Goal: Task Accomplishment & Management: Use online tool/utility

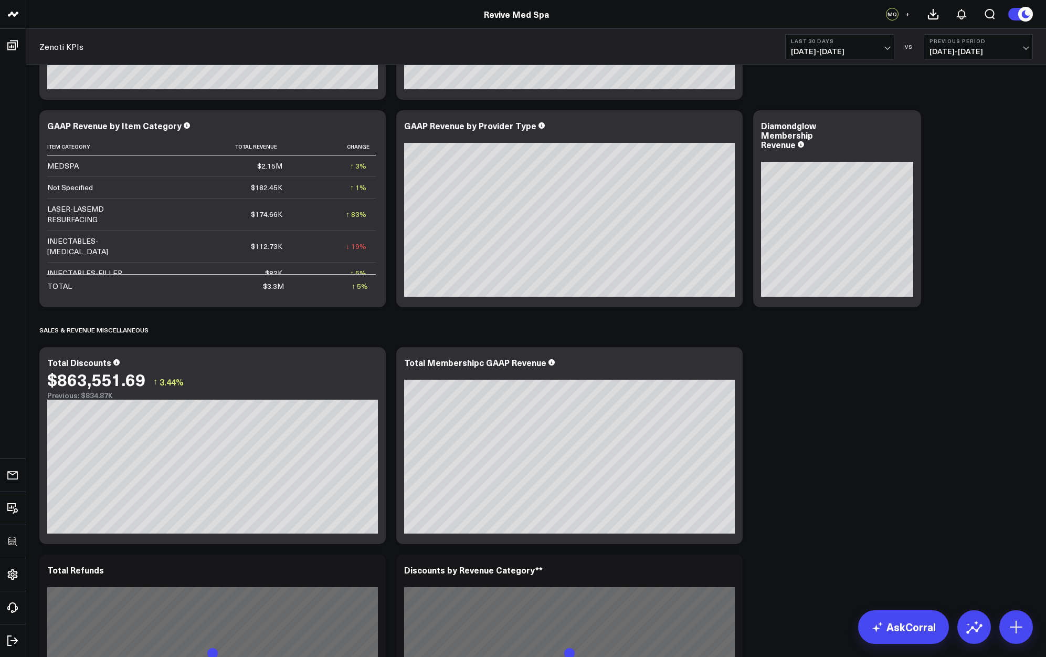
scroll to position [620, 0]
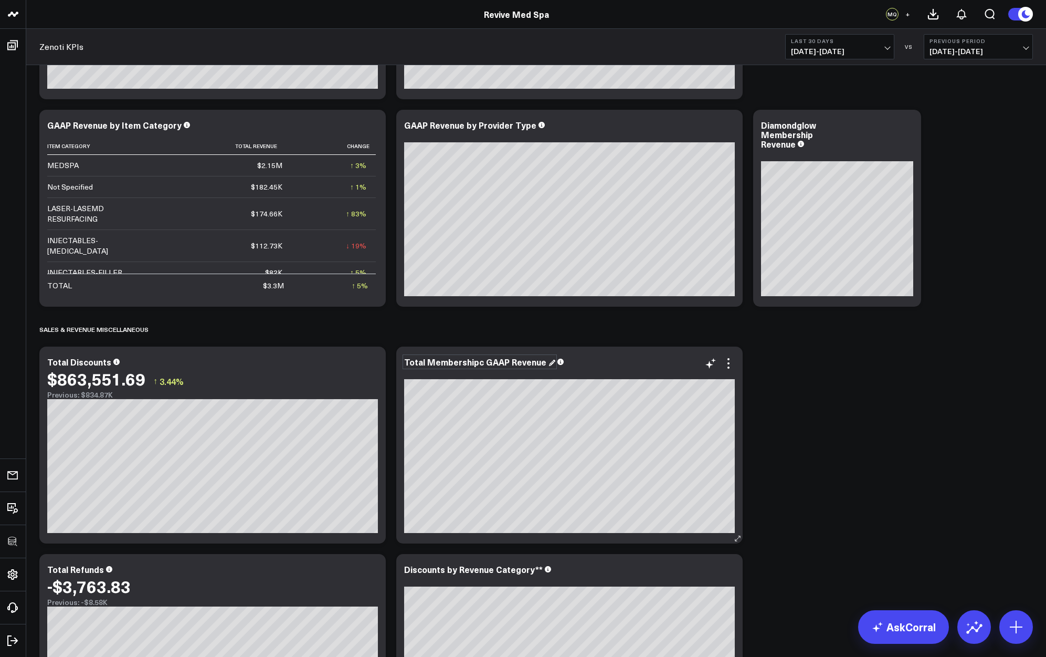
click at [483, 364] on div "Total Membershipc GAAP Revenue" at bounding box center [479, 362] width 151 height 12
click at [479, 363] on div "Total Membershipc GAAP Revenue" at bounding box center [476, 362] width 144 height 12
click at [817, 432] on div "SALES & REVENUE Modify via AI Copy link to widget Ask support Remove Create lin…" at bounding box center [536, 666] width 1004 height 2427
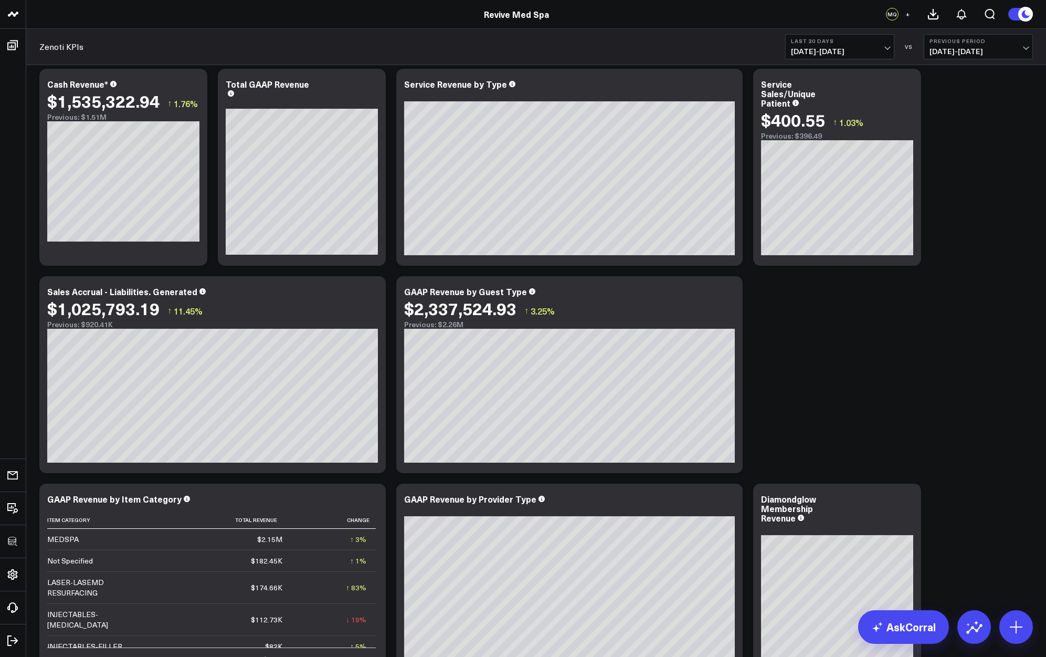
scroll to position [238, 0]
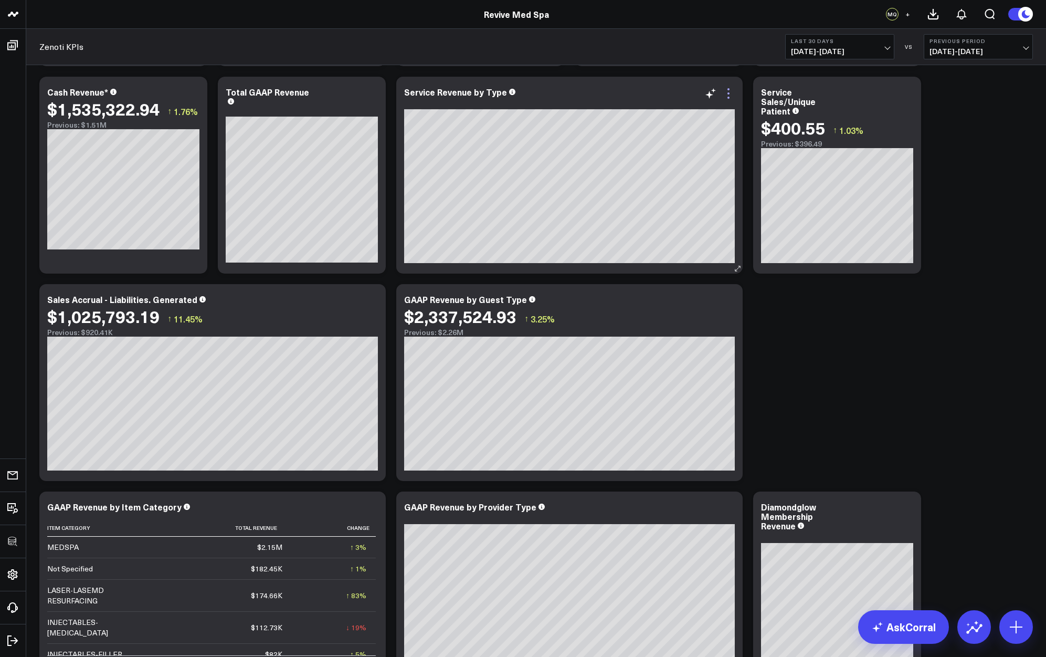
click at [731, 93] on icon at bounding box center [728, 93] width 13 height 13
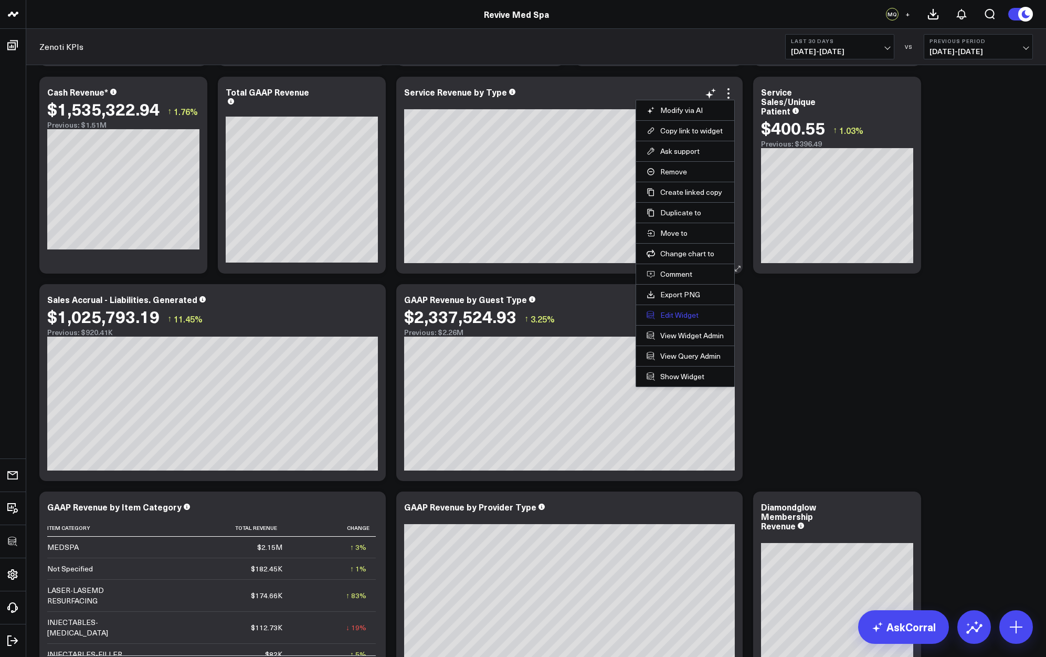
click at [678, 320] on button "Edit Widget" at bounding box center [685, 314] width 77 height 9
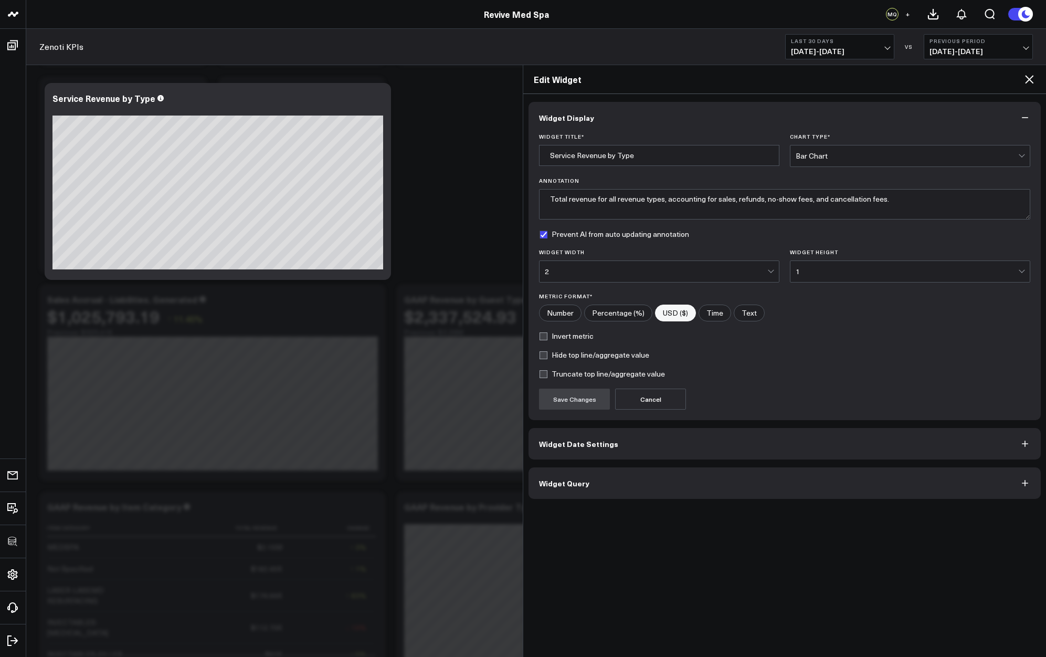
click at [633, 483] on button "Widget Query" at bounding box center [784, 482] width 512 height 31
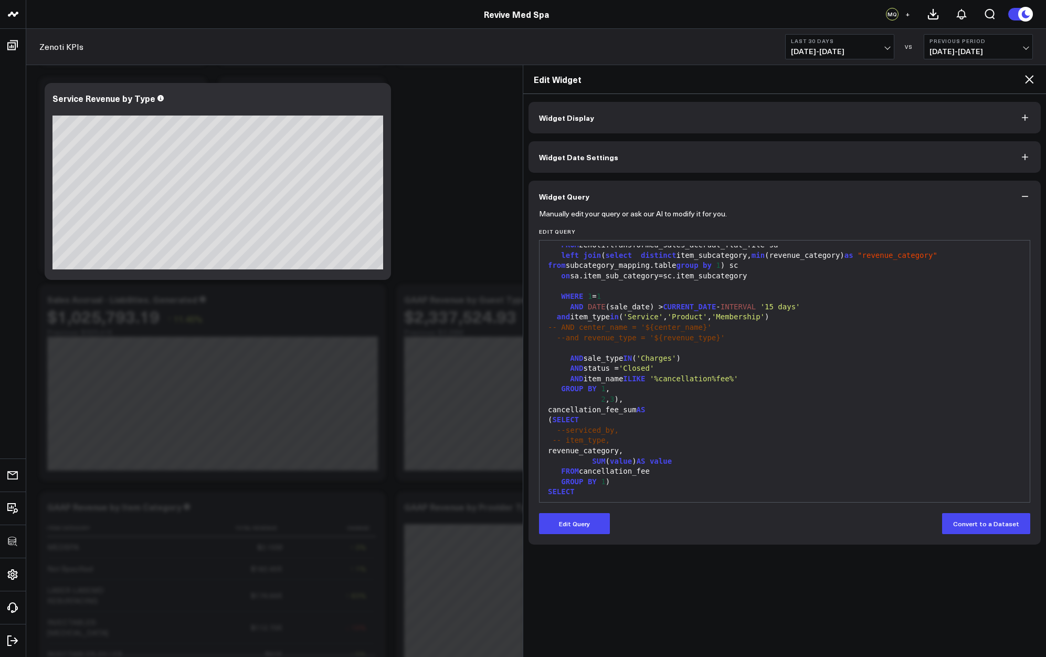
scroll to position [1172, 0]
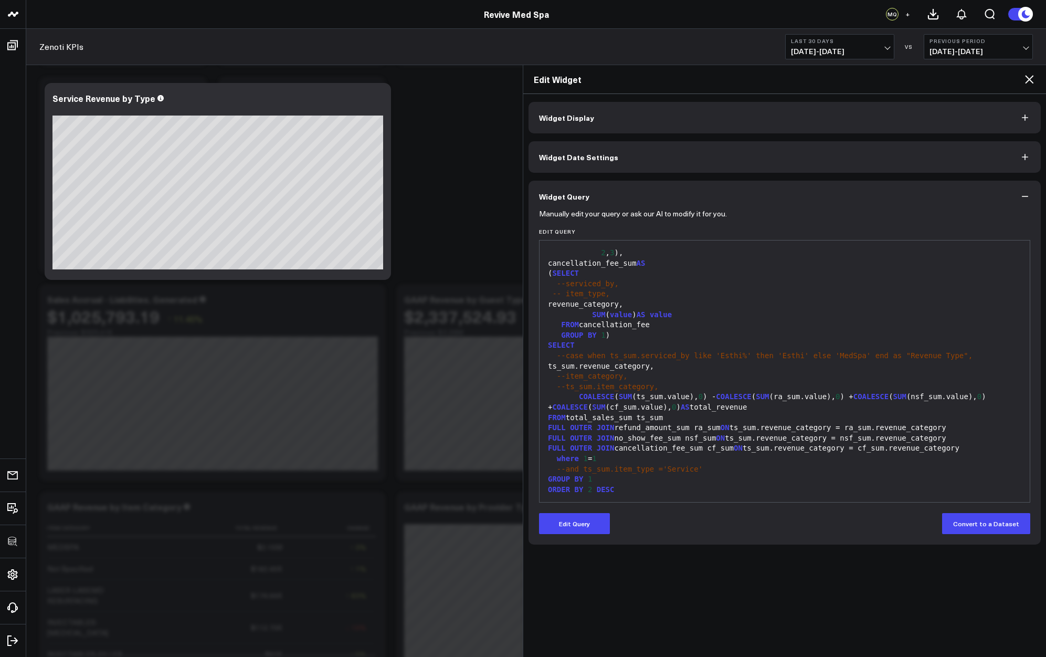
click at [1027, 84] on icon at bounding box center [1029, 79] width 13 height 13
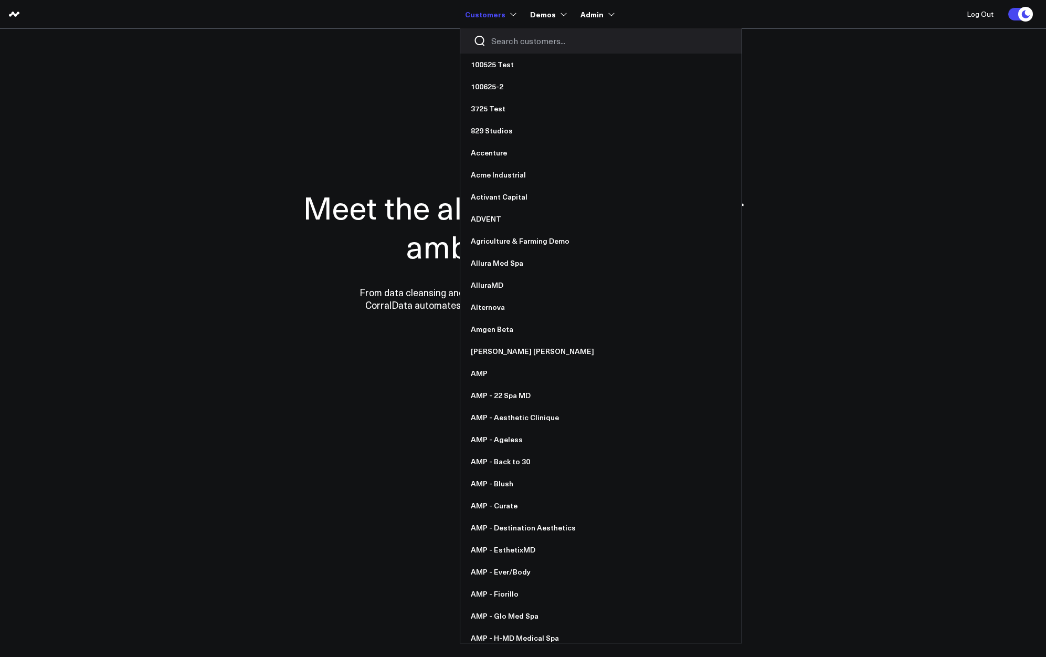
click at [508, 45] on input "Search customers input" at bounding box center [609, 41] width 237 height 12
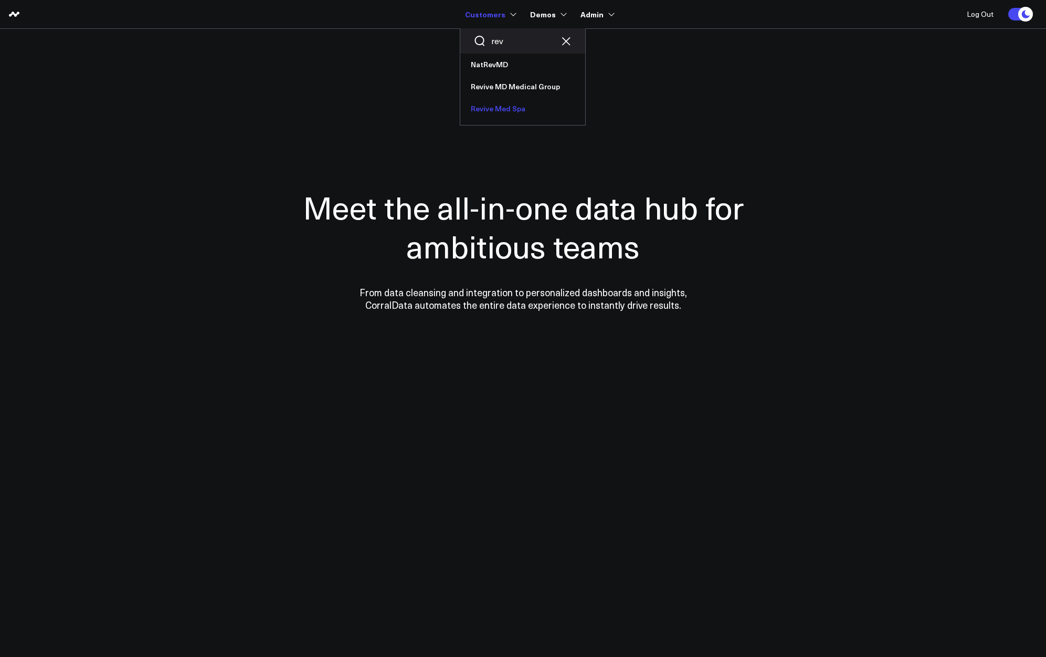
type input "rev"
click at [507, 108] on link "Revive Med Spa" at bounding box center [522, 109] width 125 height 22
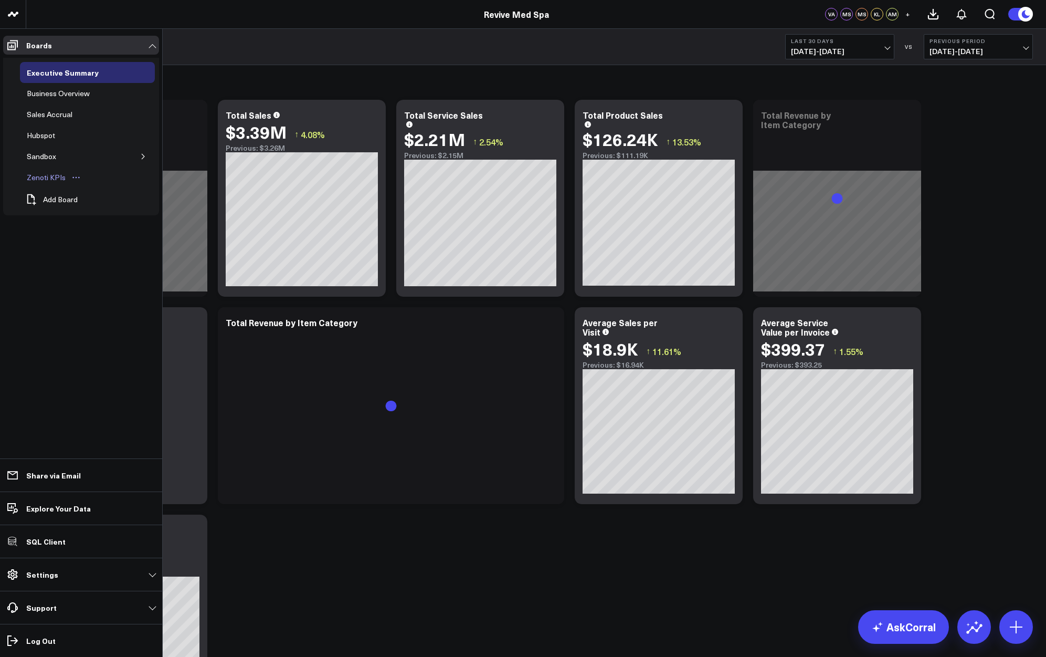
click at [38, 172] on div "Zenoti KPIs" at bounding box center [46, 177] width 44 height 13
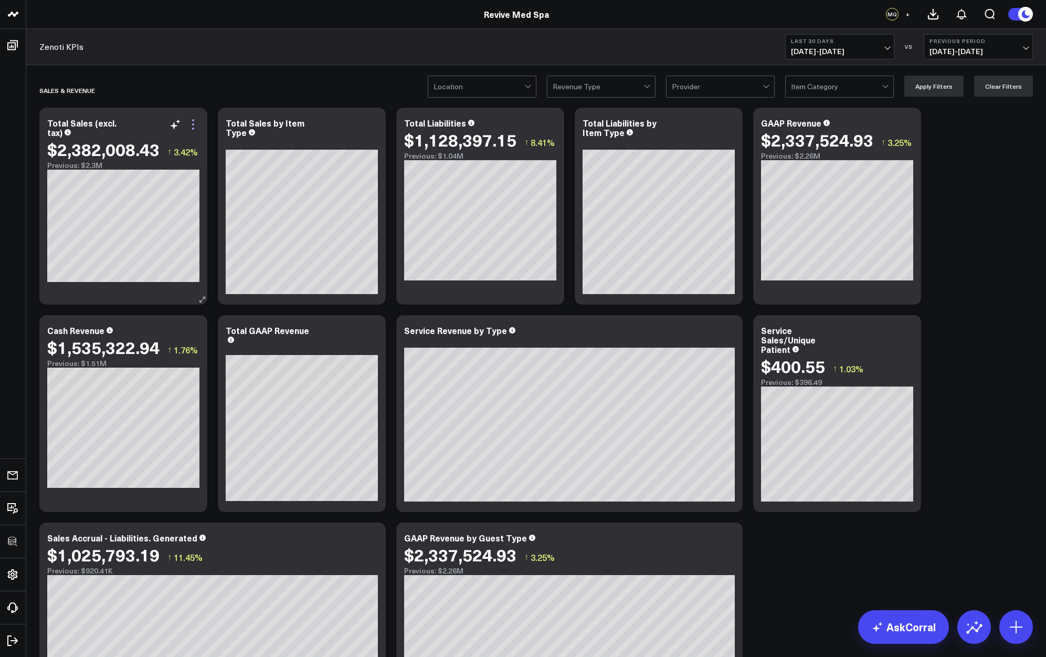
click at [193, 129] on icon at bounding box center [193, 129] width 2 height 2
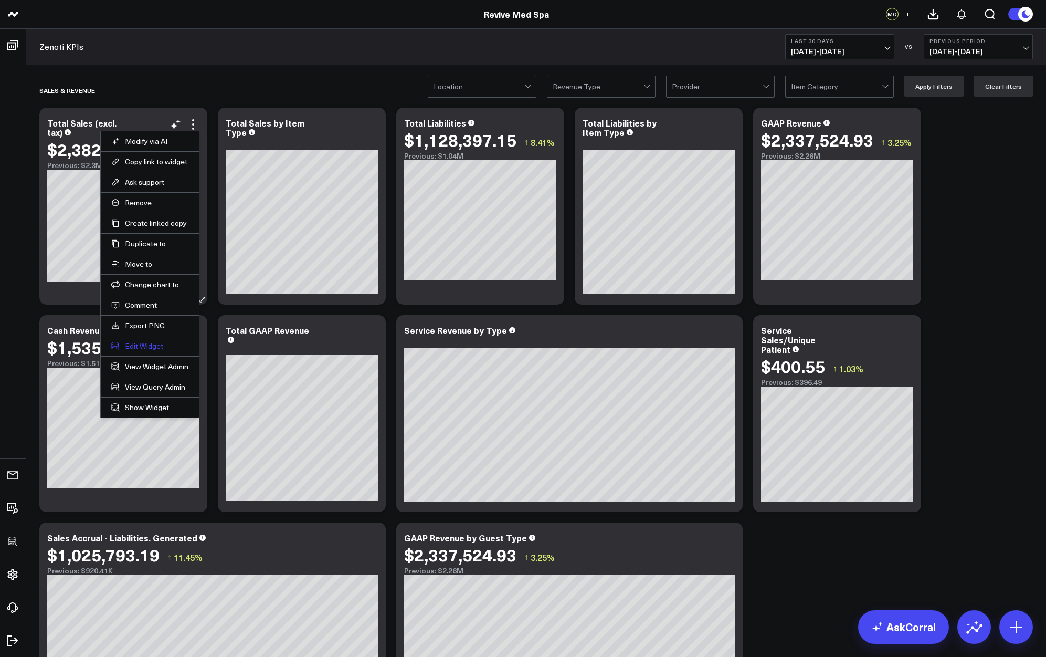
click at [134, 344] on button "Edit Widget" at bounding box center [149, 345] width 77 height 9
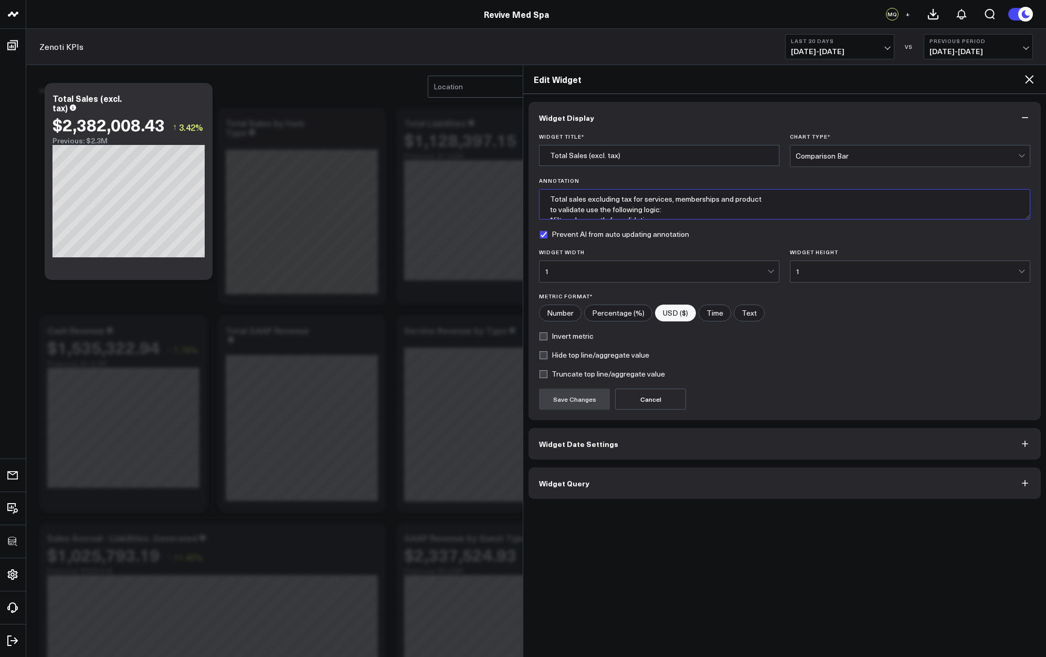
click at [673, 210] on textarea "Total sales excluding tax for services, memberships and product to validate use…" at bounding box center [784, 204] width 491 height 30
type textarea "Total sales excluding tax for services, memberships and product."
click at [578, 405] on button "Save Changes" at bounding box center [574, 398] width 71 height 21
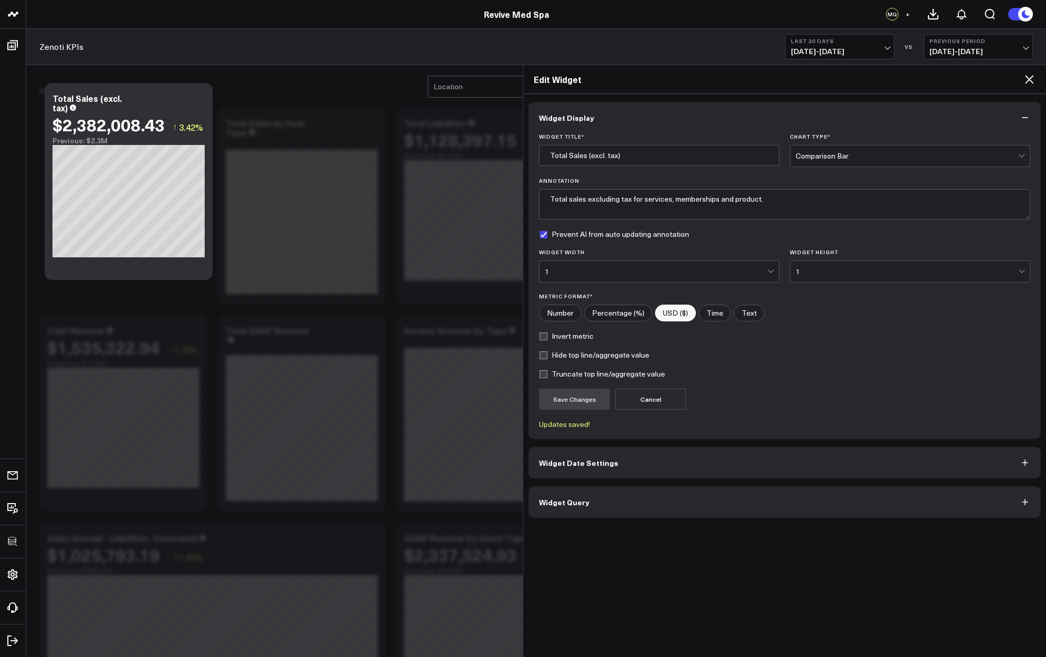
click at [1025, 79] on icon at bounding box center [1029, 79] width 13 height 13
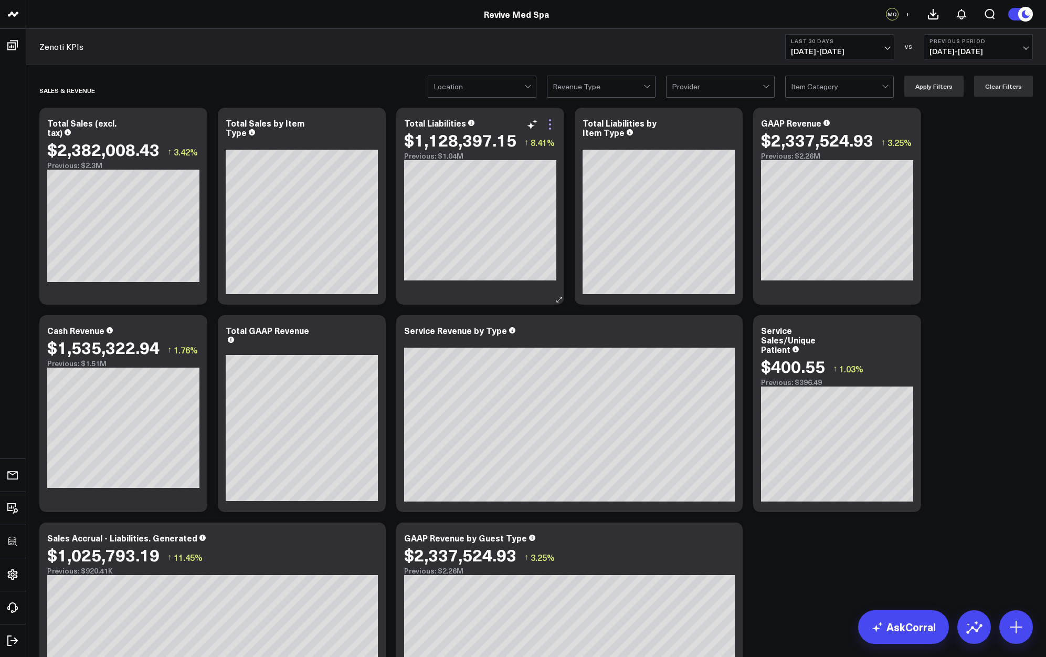
click at [548, 123] on icon at bounding box center [550, 124] width 13 height 13
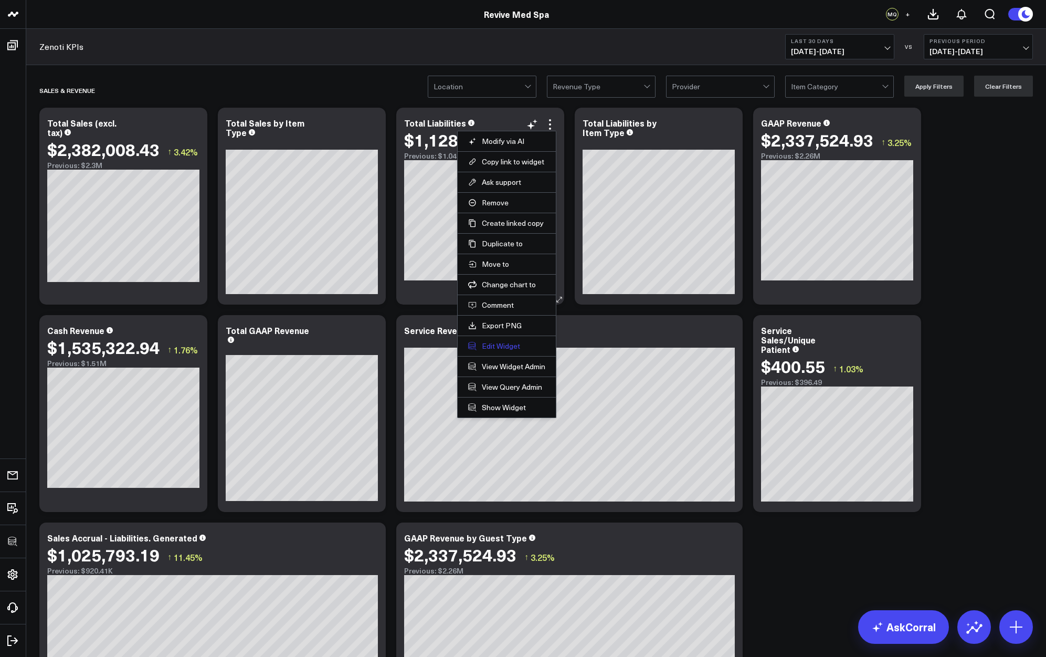
click at [496, 345] on button "Edit Widget" at bounding box center [506, 345] width 77 height 9
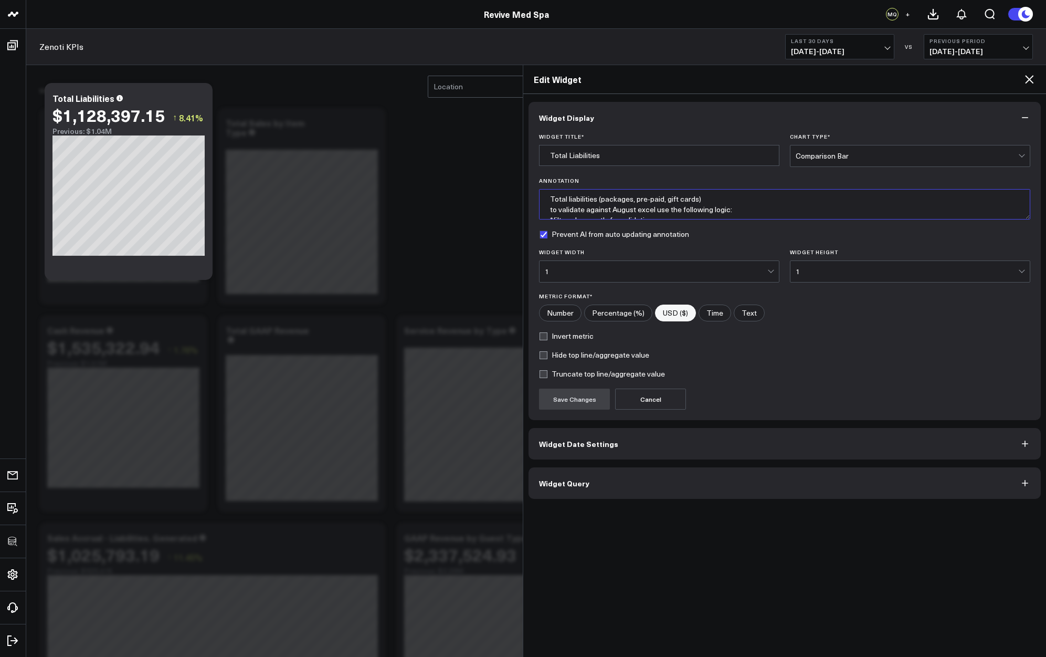
click at [633, 199] on textarea "Total liabilities (packages, pre-paid, gift cards) to validate against August e…" at bounding box center [784, 204] width 491 height 30
click at [708, 195] on textarea "Total liabilities (packages, pre-paid, gift cards) to validate against August e…" at bounding box center [784, 204] width 491 height 30
type textarea "Total liabilities (packages, pre-paid, gift cards)."
click at [594, 393] on button "Save Changes" at bounding box center [574, 398] width 71 height 21
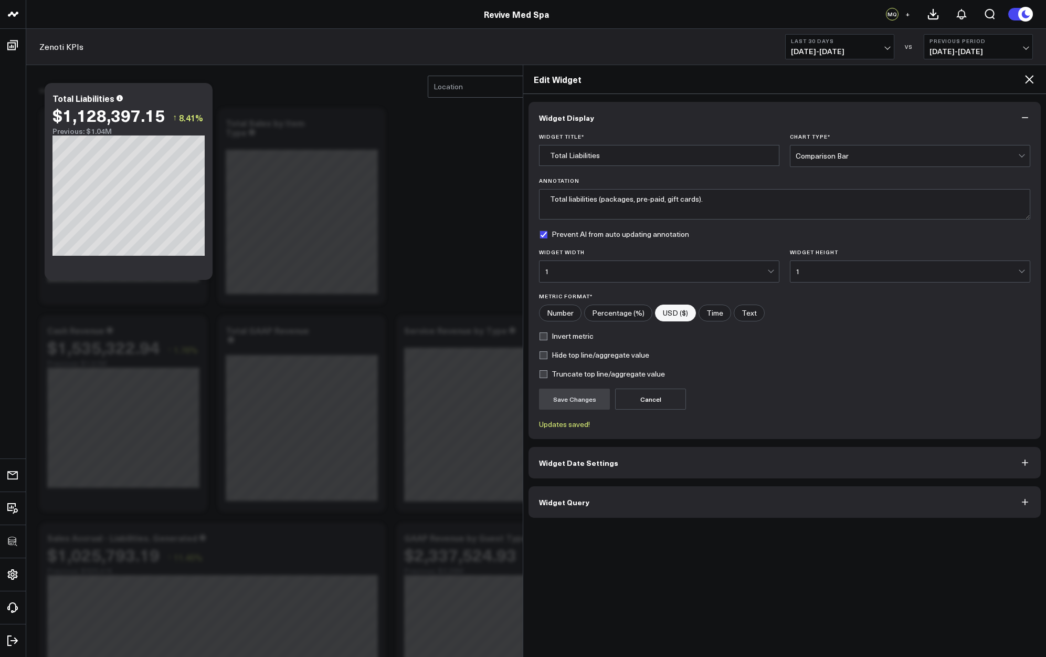
click at [1025, 77] on icon at bounding box center [1029, 79] width 13 height 13
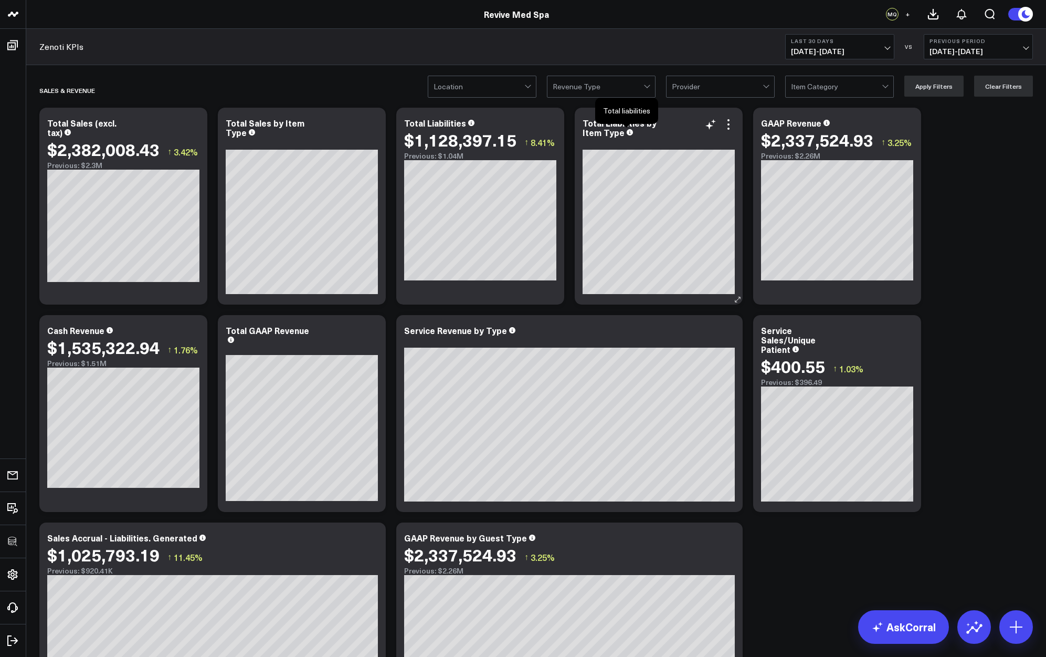
click at [627, 133] on icon at bounding box center [630, 132] width 6 height 6
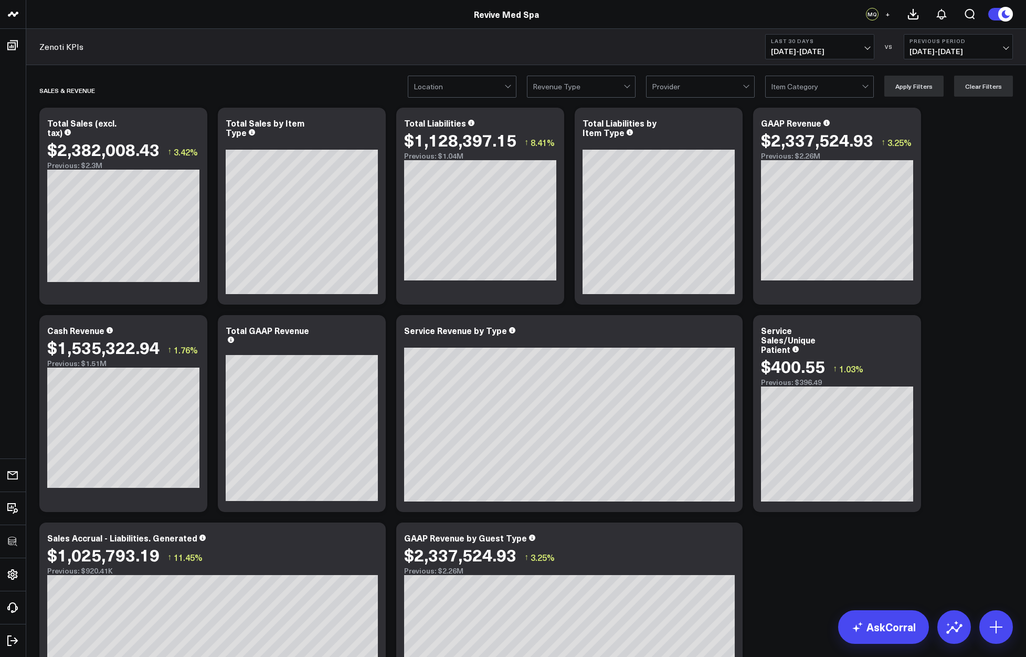
click at [477, 67] on div "Location Revenue Type Provider Item Category Apply Filters Clear Filters" at bounding box center [526, 86] width 1000 height 42
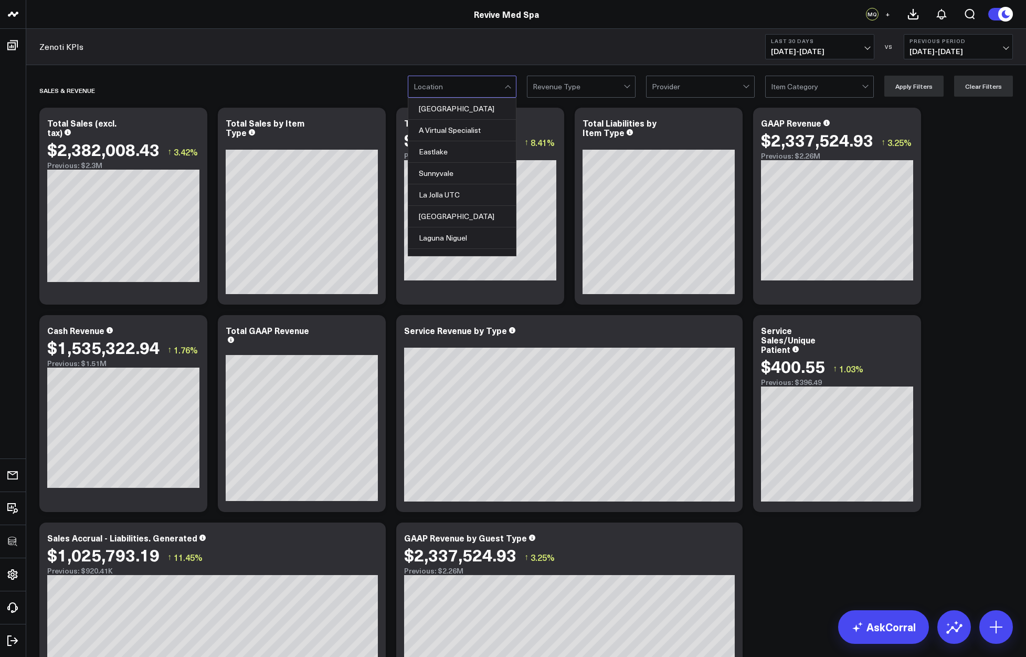
click at [540, 82] on div at bounding box center [578, 86] width 91 height 21
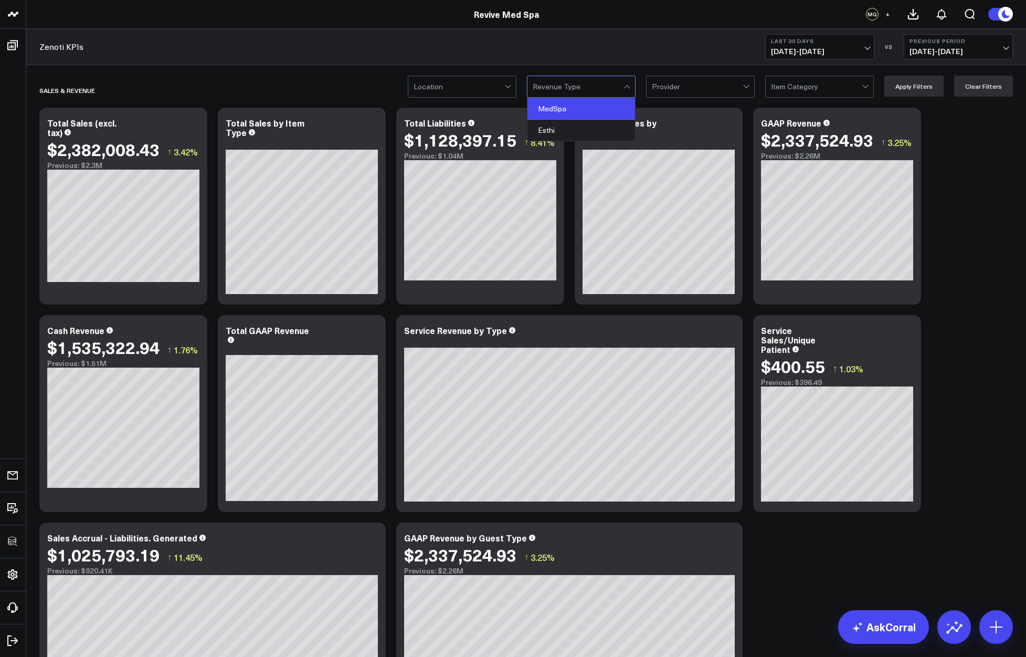
click at [544, 101] on div "MedSpa" at bounding box center [581, 109] width 108 height 22
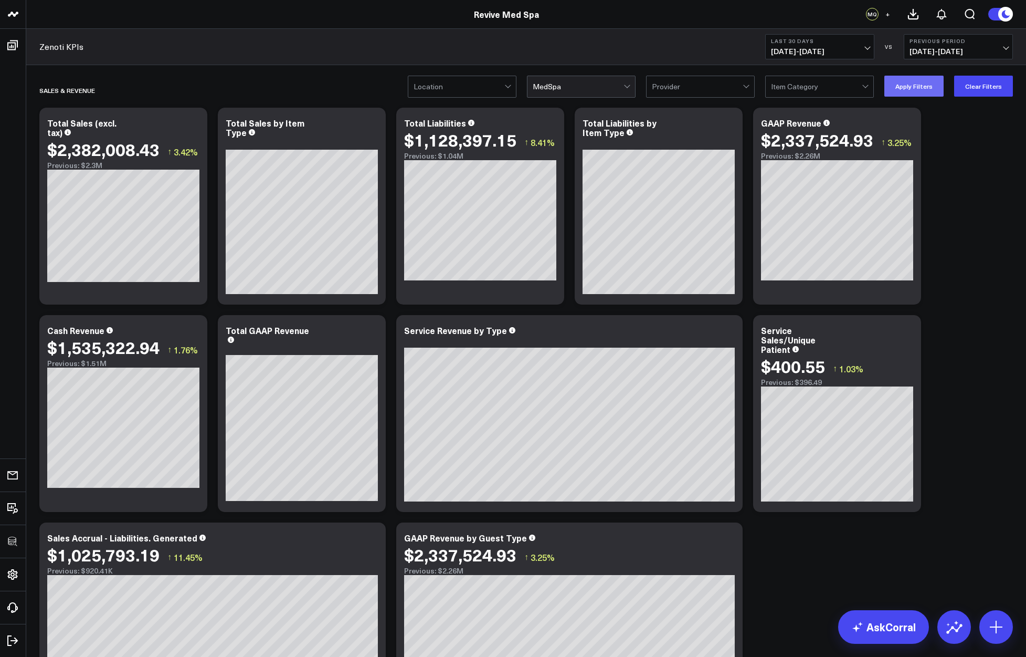
click at [900, 83] on button "Apply Filters" at bounding box center [913, 86] width 59 height 21
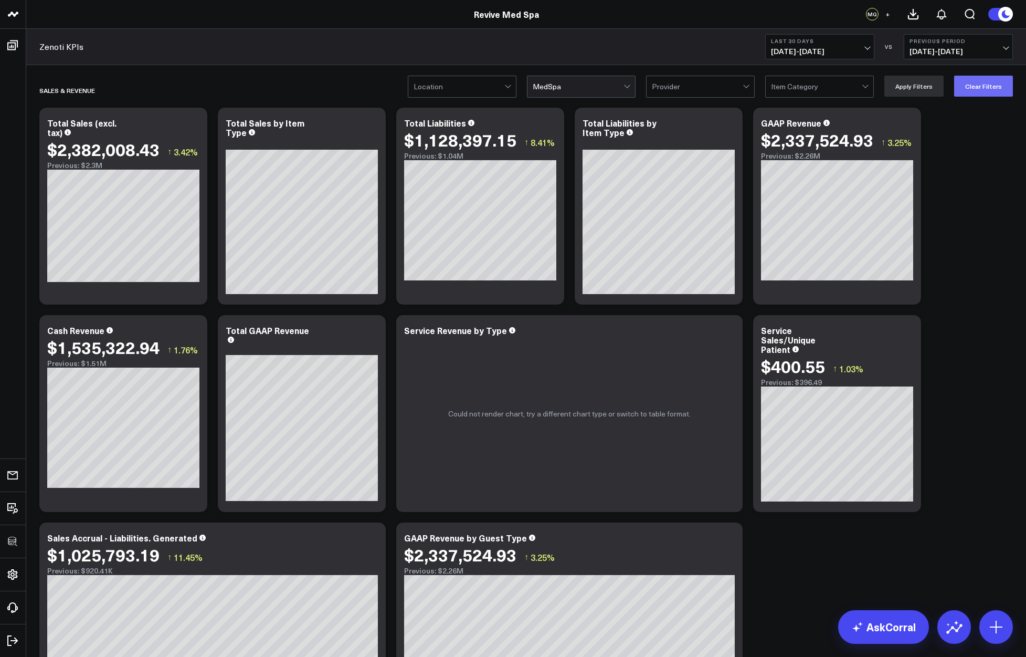
click at [1001, 88] on button "Clear Filters" at bounding box center [983, 86] width 59 height 21
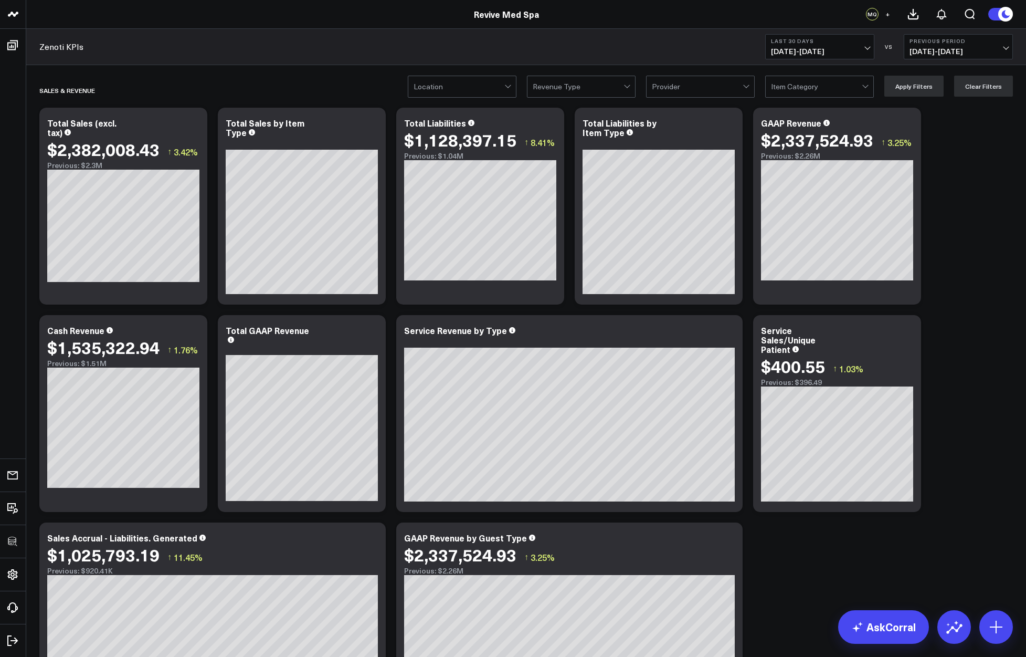
click at [559, 88] on div at bounding box center [578, 86] width 91 height 21
click at [553, 133] on div "Esthi" at bounding box center [581, 130] width 108 height 21
click at [912, 86] on button "Apply Filters" at bounding box center [913, 86] width 59 height 21
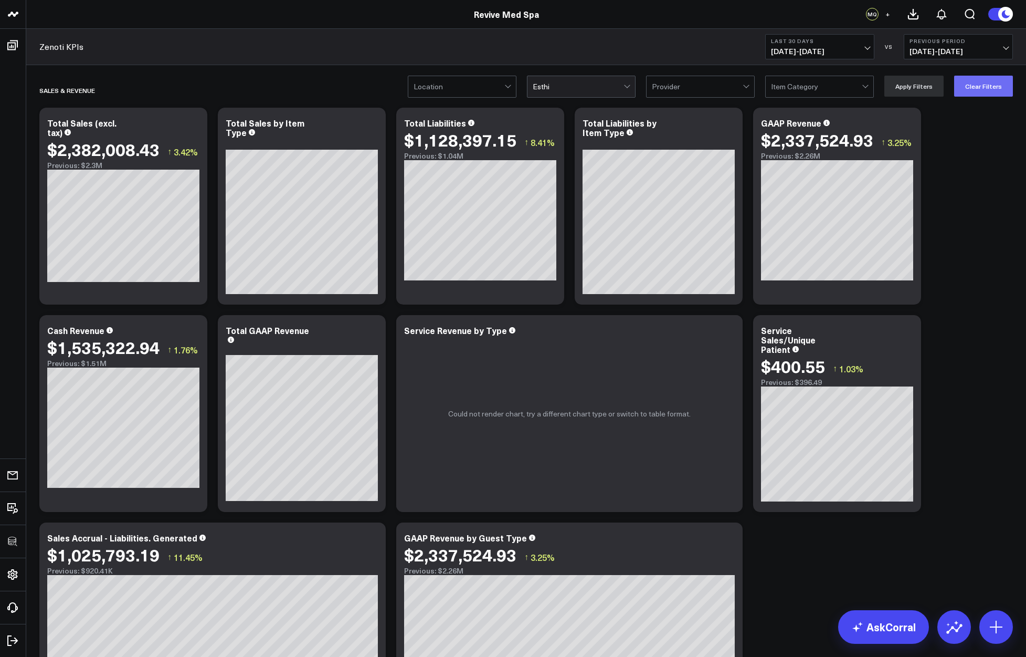
click at [978, 87] on button "Clear Filters" at bounding box center [983, 86] width 59 height 21
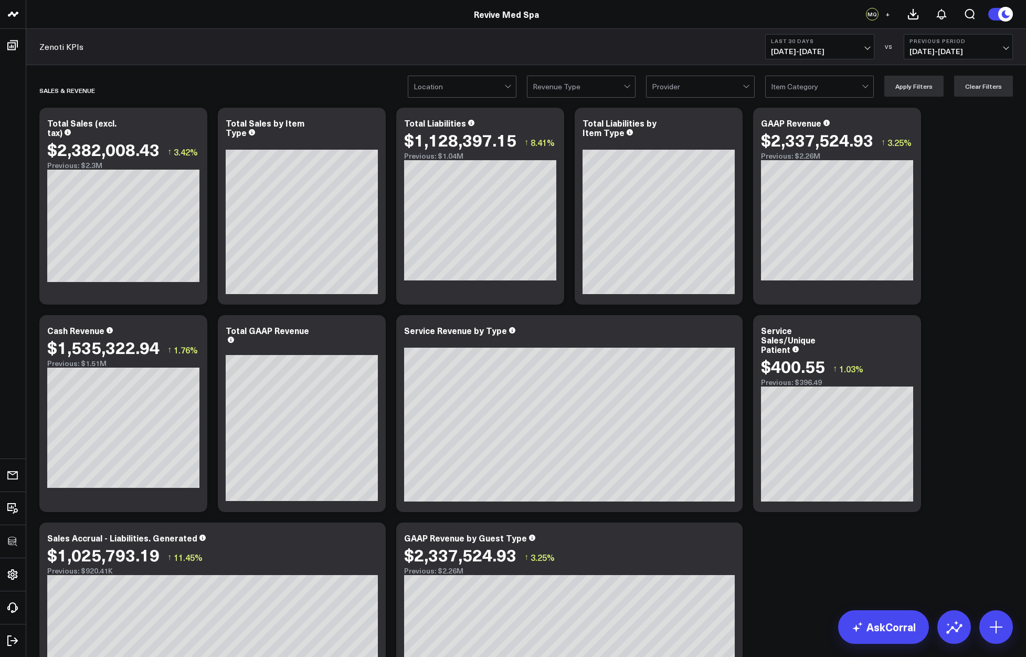
click at [601, 90] on div at bounding box center [578, 86] width 91 height 21
click at [556, 128] on div "Esthi" at bounding box center [581, 130] width 108 height 21
click at [914, 88] on button "Apply Filters" at bounding box center [913, 86] width 59 height 21
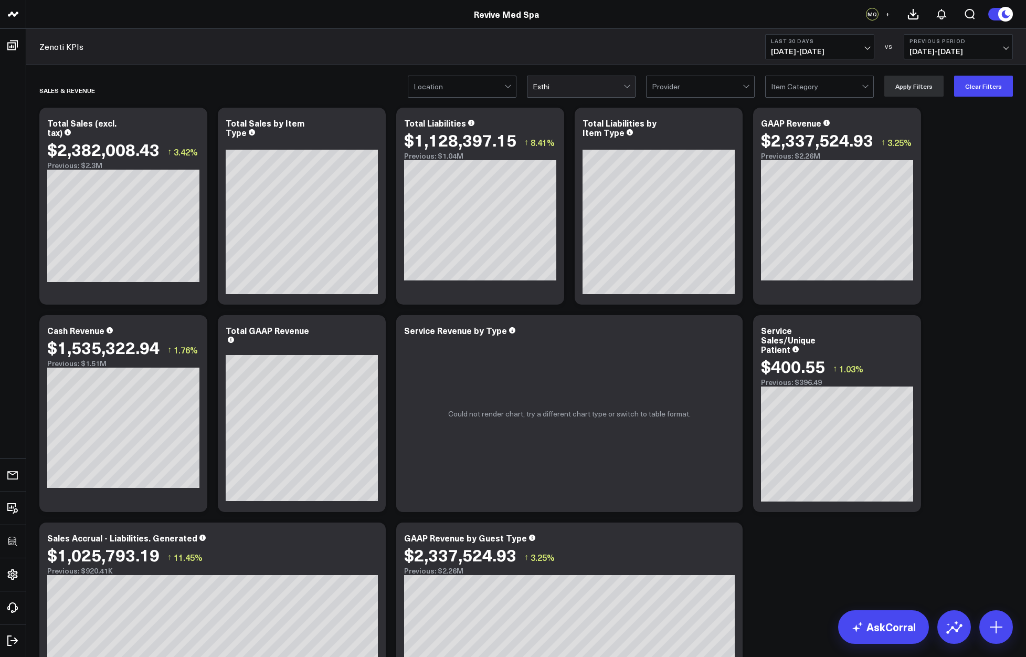
click at [577, 84] on div at bounding box center [578, 86] width 91 height 21
click at [575, 107] on div "MedSpa" at bounding box center [581, 109] width 108 height 22
click at [915, 89] on button "Apply Filters" at bounding box center [913, 86] width 59 height 21
click at [987, 79] on button "Clear Filters" at bounding box center [983, 86] width 59 height 21
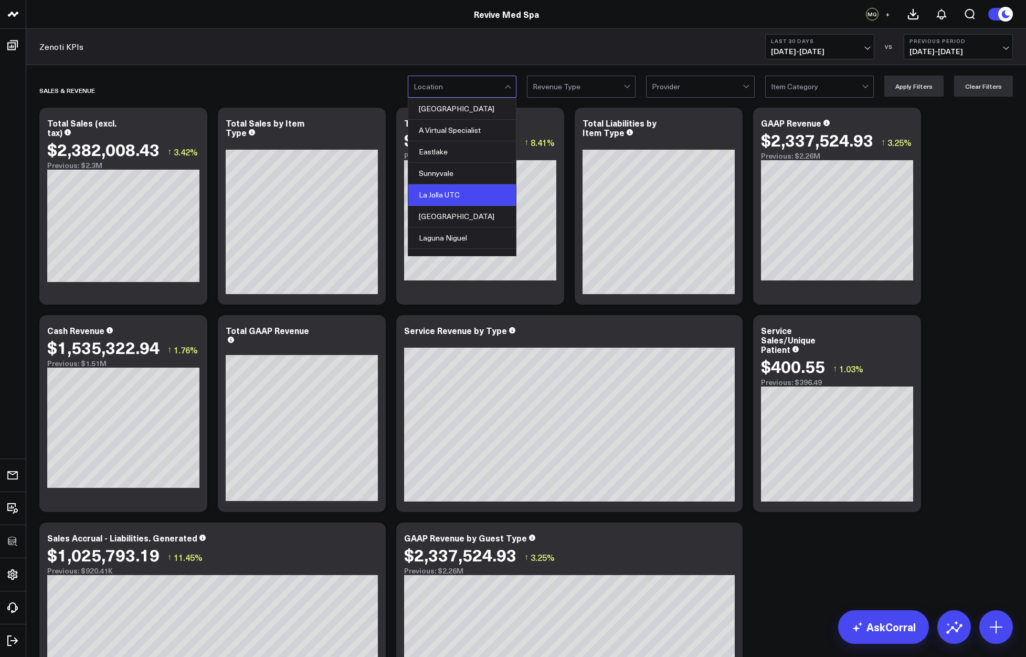
click at [462, 192] on div "La Jolla UTC" at bounding box center [462, 195] width 108 height 22
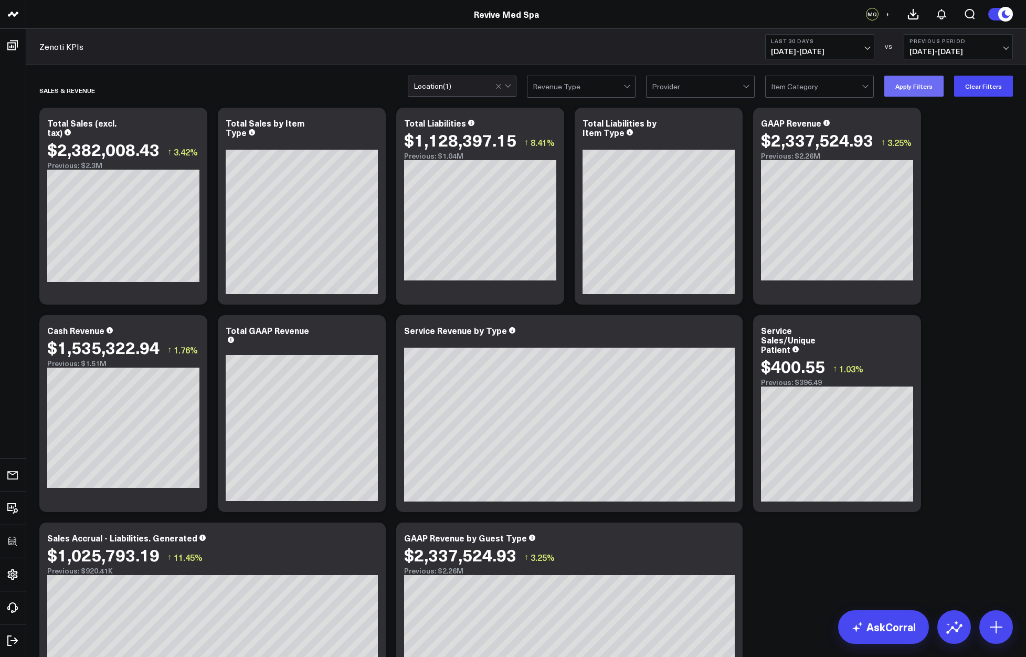
click at [910, 86] on button "Apply Filters" at bounding box center [913, 86] width 59 height 21
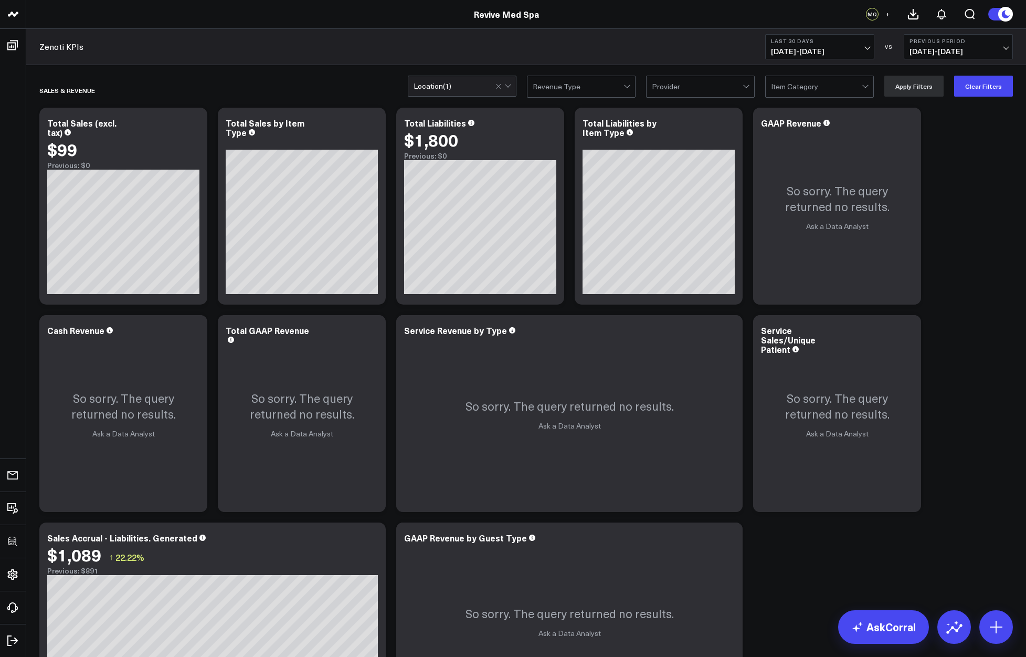
click at [809, 48] on span "09/07/25 - 10/06/25" at bounding box center [820, 51] width 98 height 8
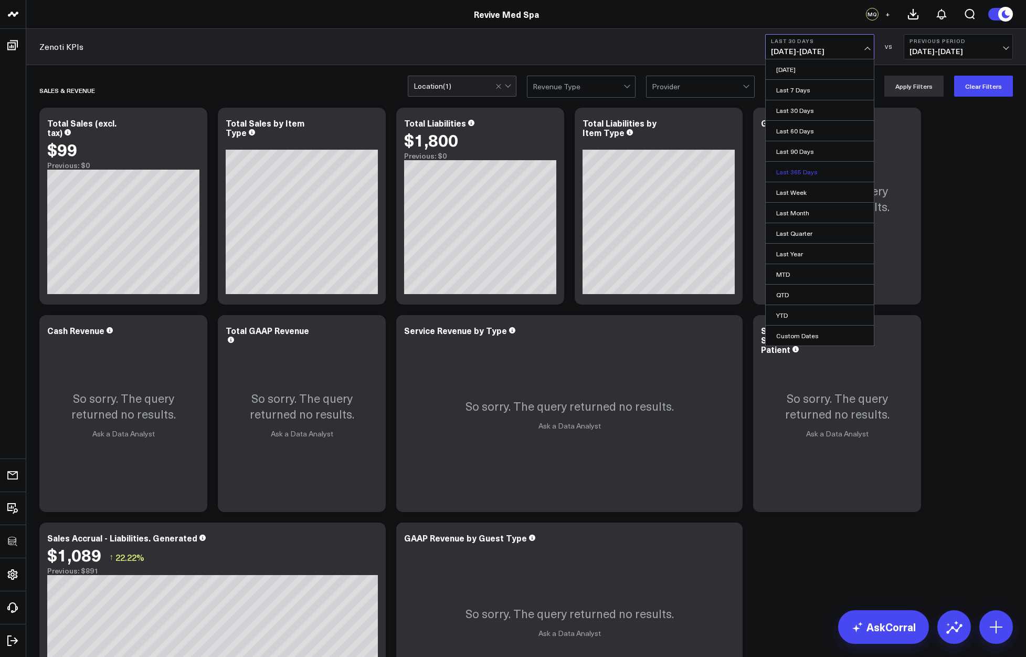
click at [798, 168] on link "Last 365 Days" at bounding box center [820, 172] width 108 height 20
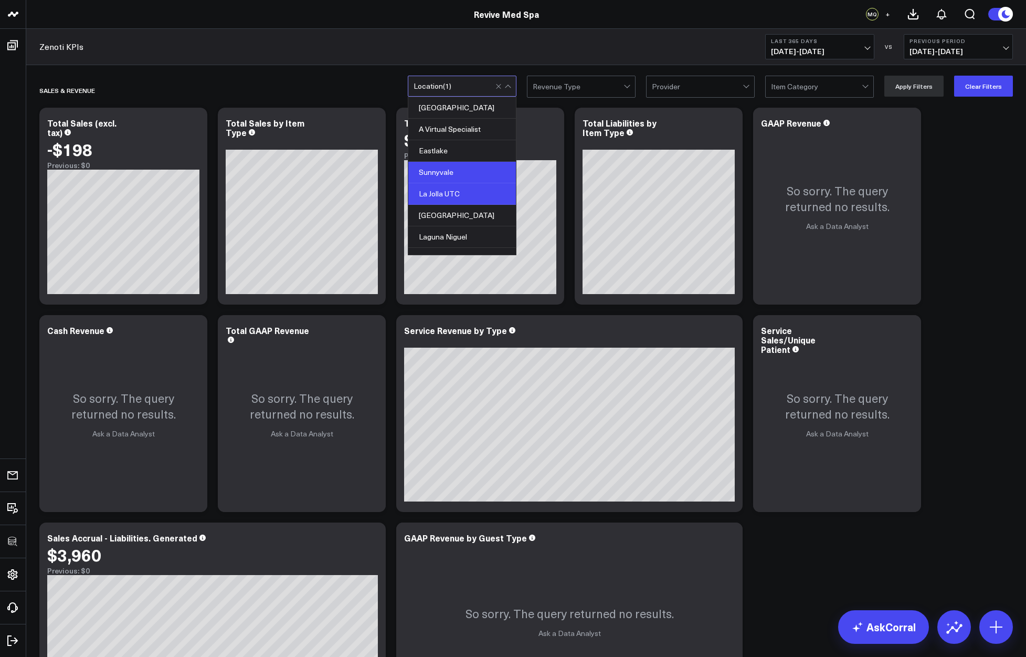
click at [451, 168] on div "Sunnyvale" at bounding box center [462, 173] width 108 height 22
click at [451, 193] on div "La Jolla UTC" at bounding box center [462, 194] width 108 height 22
click at [911, 92] on button "Apply Filters" at bounding box center [913, 86] width 59 height 21
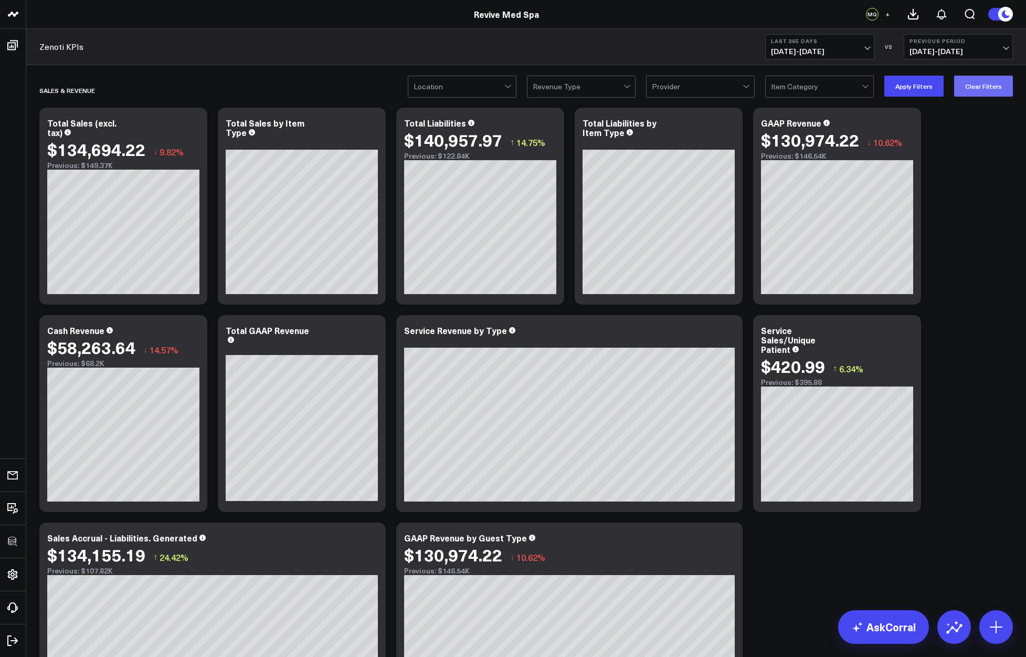
click at [990, 90] on button "Clear Filters" at bounding box center [983, 86] width 59 height 21
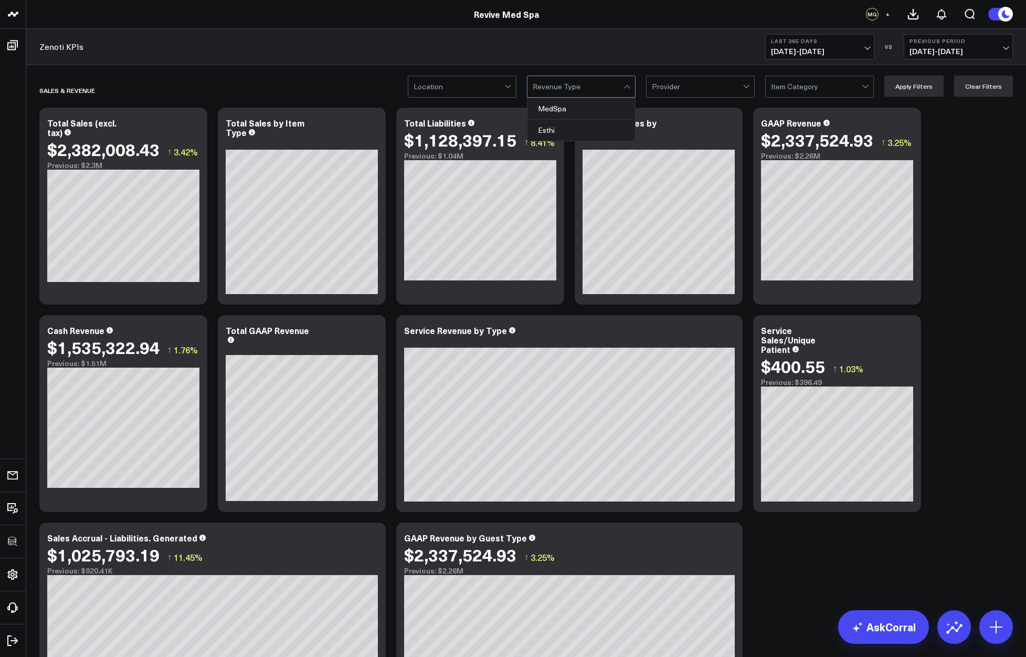
click at [599, 83] on div at bounding box center [578, 86] width 91 height 21
click at [581, 104] on div "MedSpa" at bounding box center [581, 109] width 108 height 22
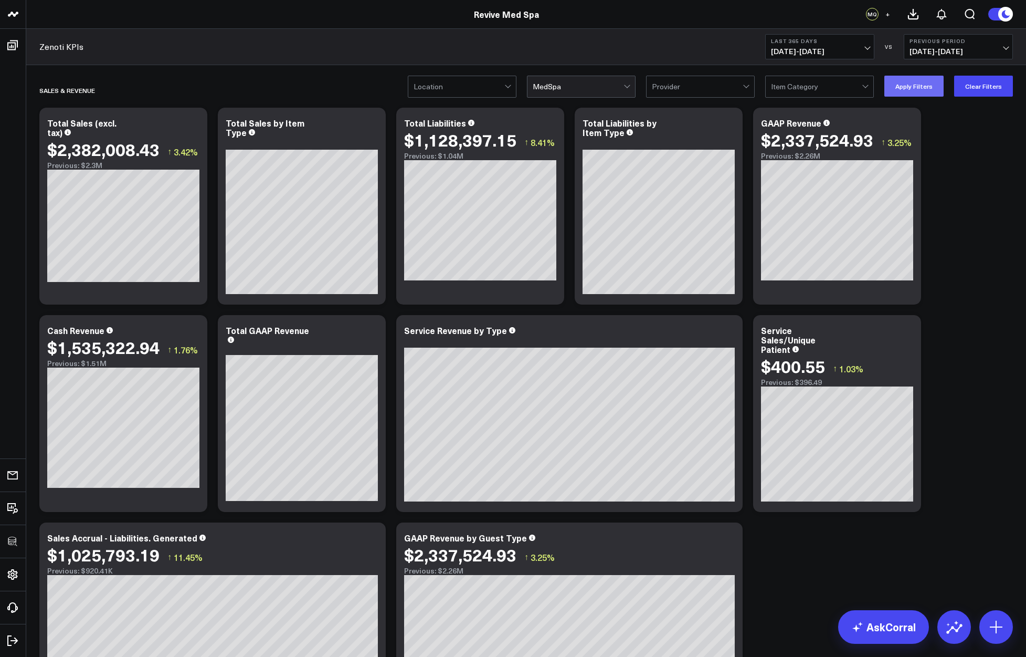
click at [908, 83] on button "Apply Filters" at bounding box center [913, 86] width 59 height 21
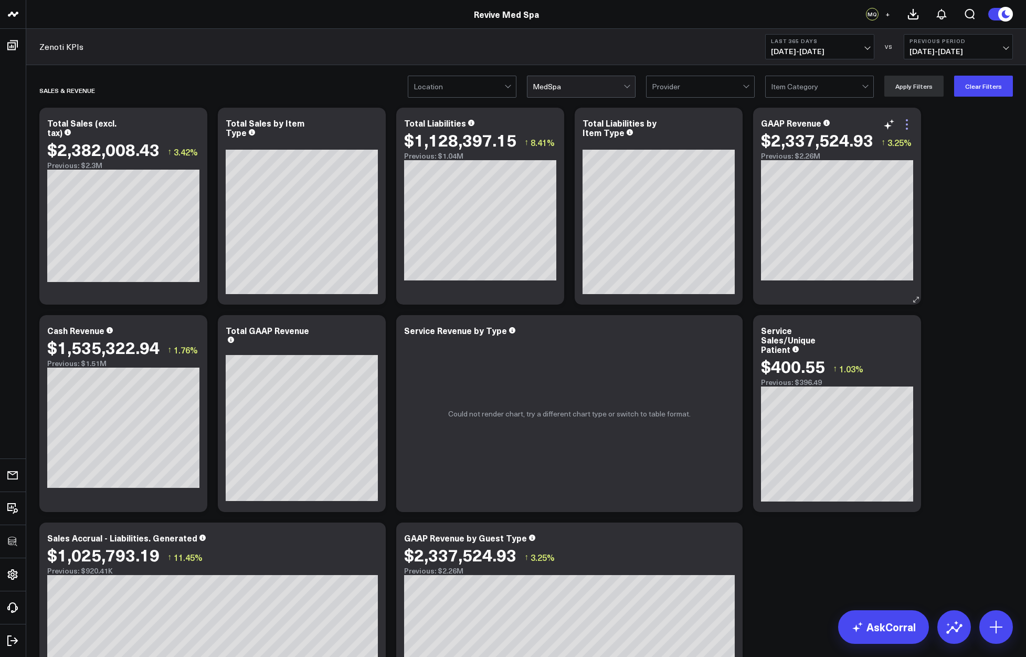
click at [907, 121] on icon at bounding box center [907, 120] width 2 height 2
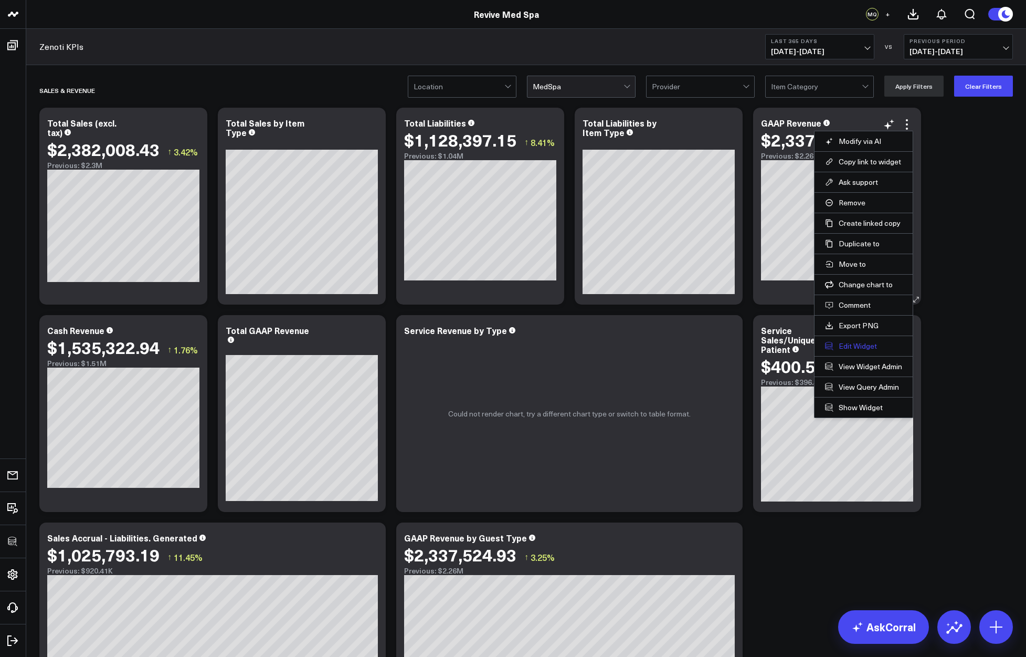
click at [848, 346] on button "Edit Widget" at bounding box center [863, 345] width 77 height 9
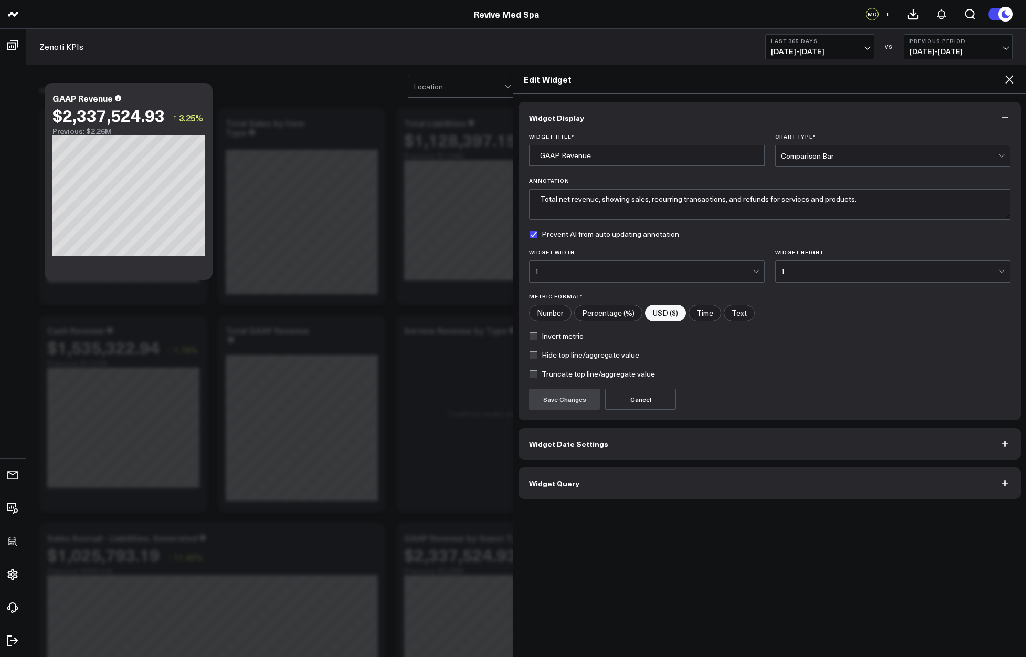
click at [570, 492] on button "Widget Query" at bounding box center [770, 482] width 502 height 31
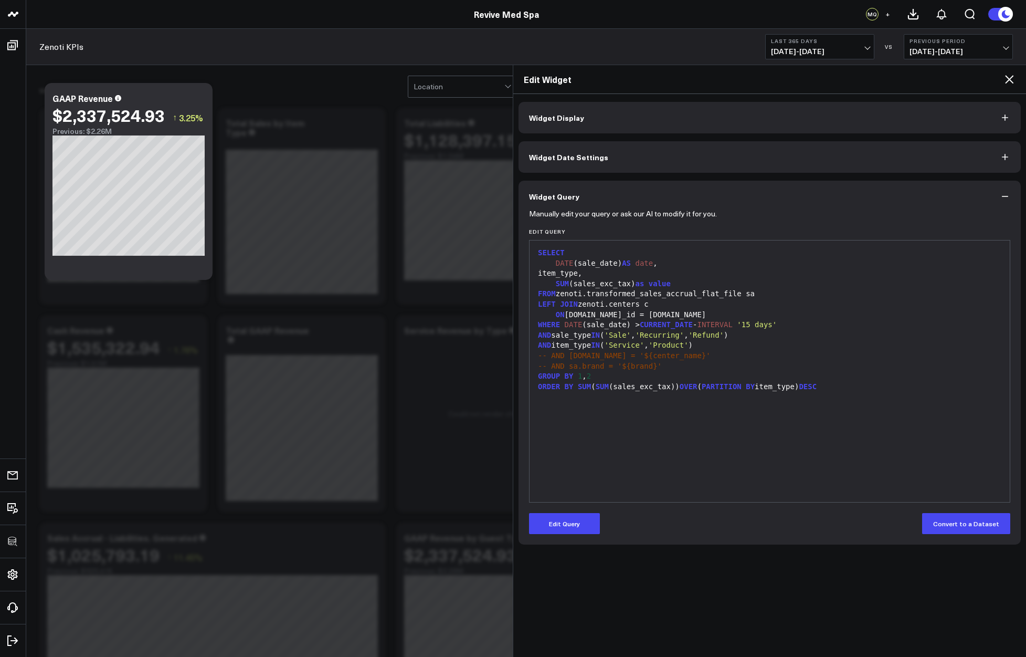
click at [1008, 80] on icon at bounding box center [1009, 79] width 13 height 13
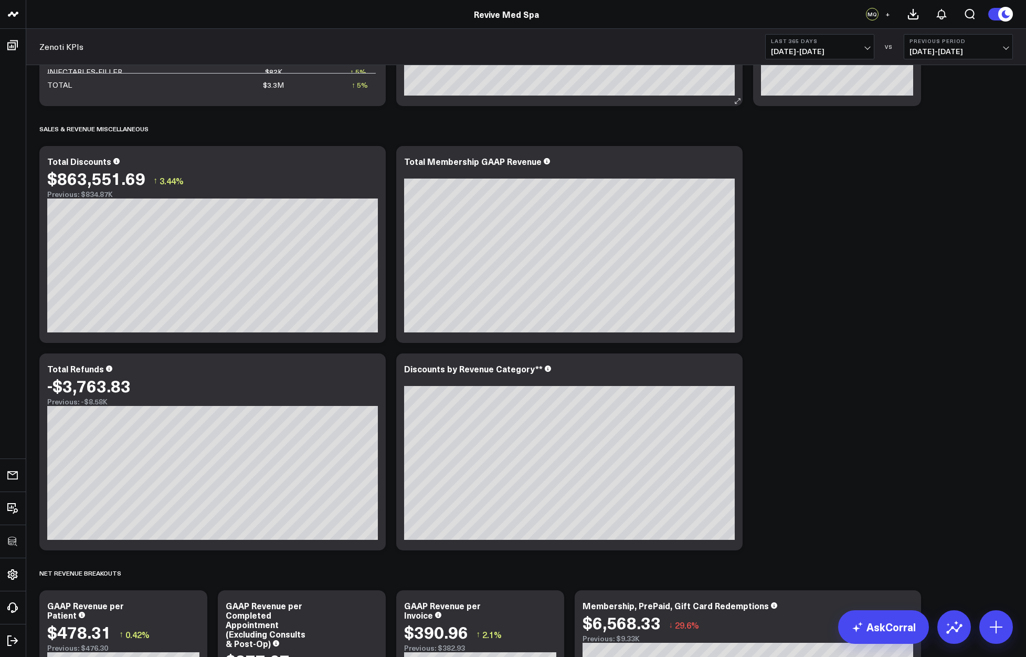
scroll to position [832, 0]
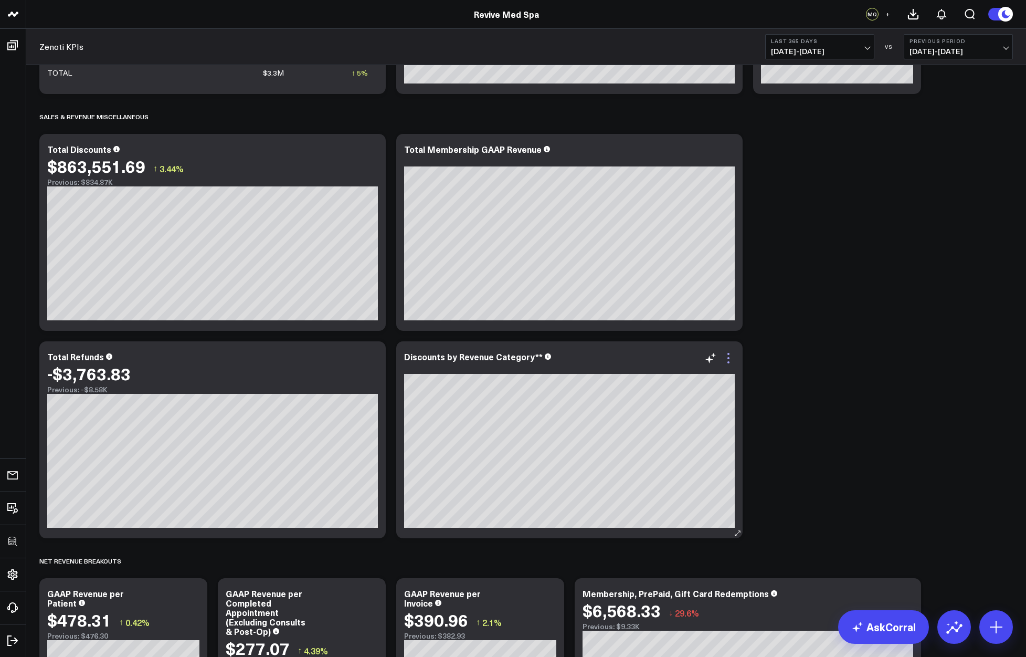
click at [731, 362] on icon at bounding box center [728, 358] width 13 height 13
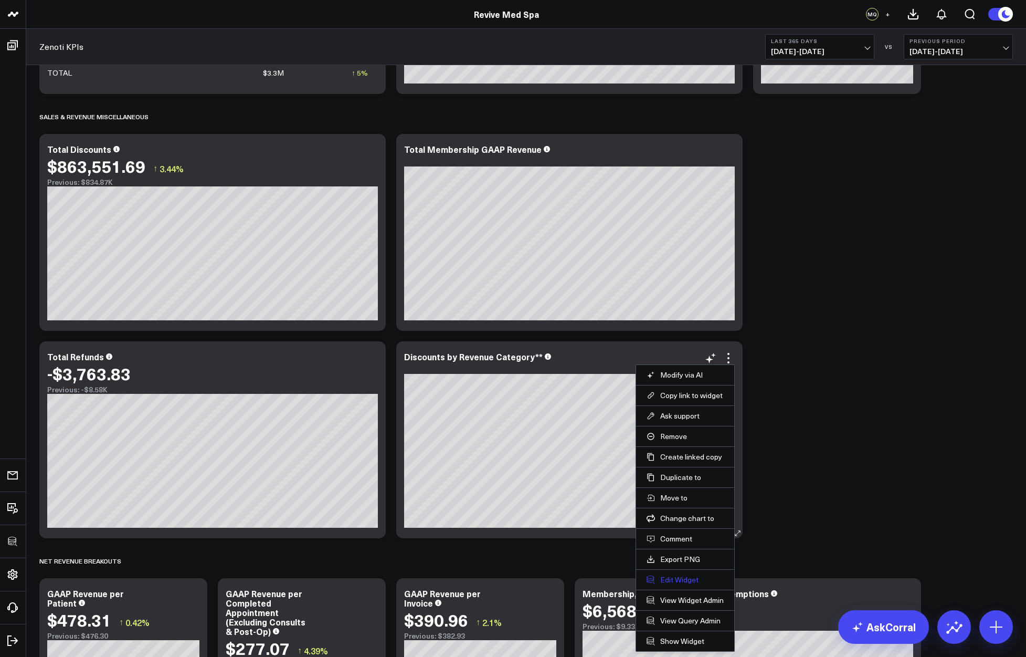
click at [676, 580] on button "Edit Widget" at bounding box center [685, 579] width 77 height 9
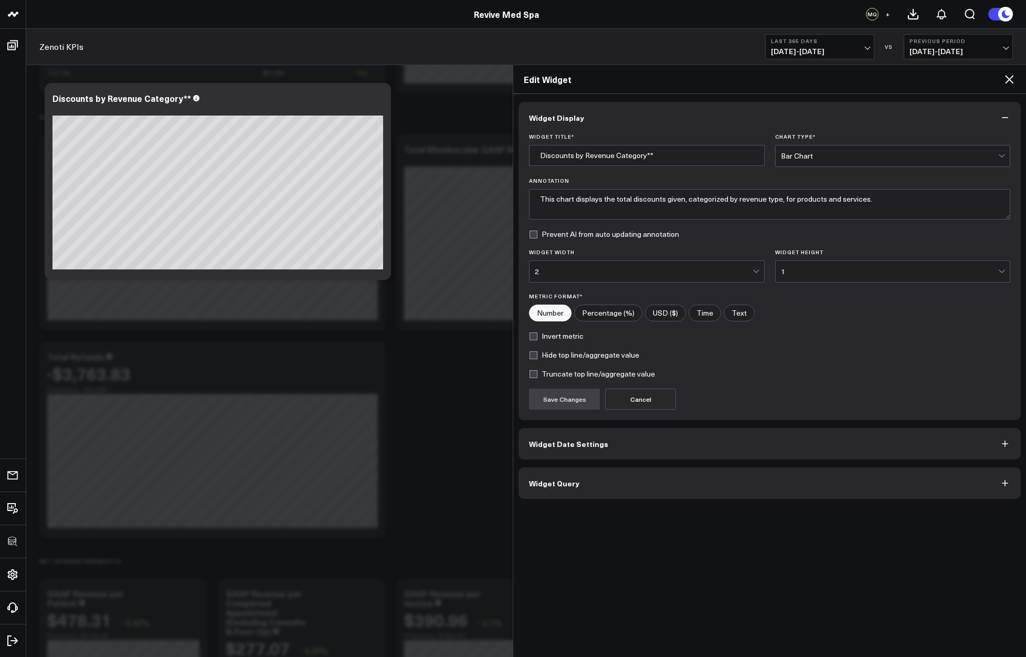
click at [643, 479] on button "Widget Query" at bounding box center [770, 482] width 502 height 31
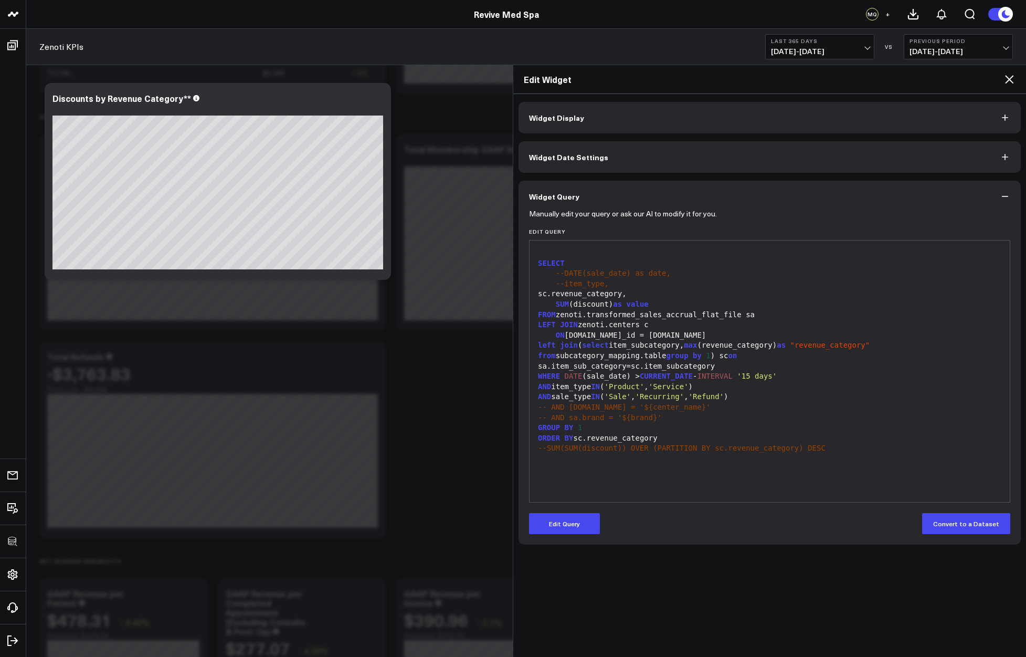
click at [557, 492] on div "SELECT --DATE(sale_date) as date, --item_type, sc.revenue_category, SUM (discou…" at bounding box center [770, 371] width 470 height 251
click at [1007, 79] on icon at bounding box center [1009, 79] width 13 height 13
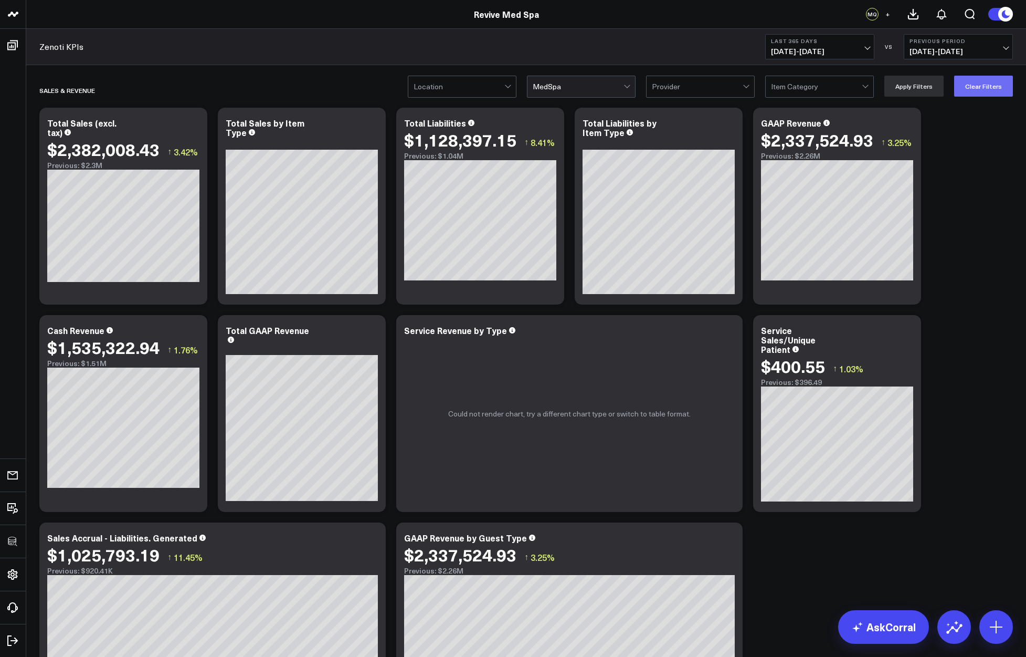
click at [979, 93] on button "Clear Filters" at bounding box center [983, 86] width 59 height 21
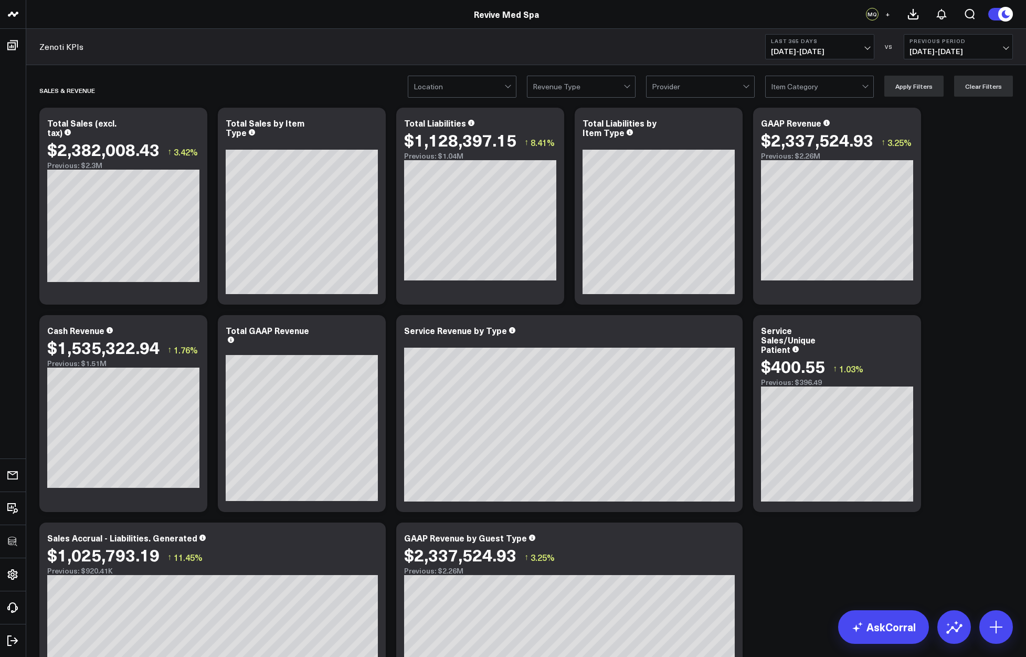
click at [702, 84] on div at bounding box center [697, 86] width 91 height 21
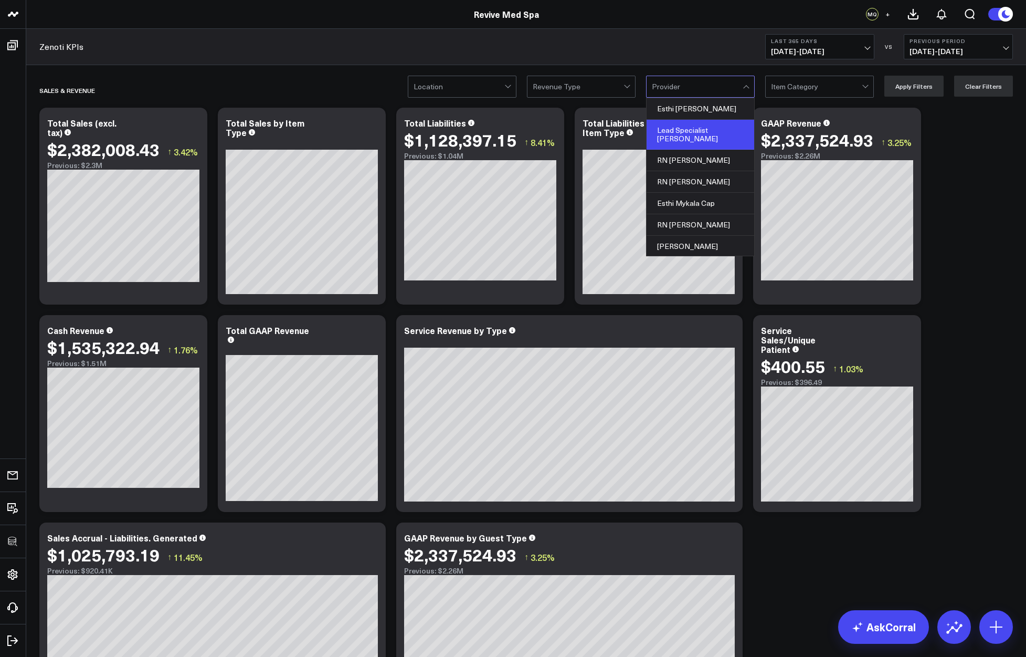
click at [694, 139] on div "Lead Specialist Mariana Salazar" at bounding box center [701, 135] width 108 height 30
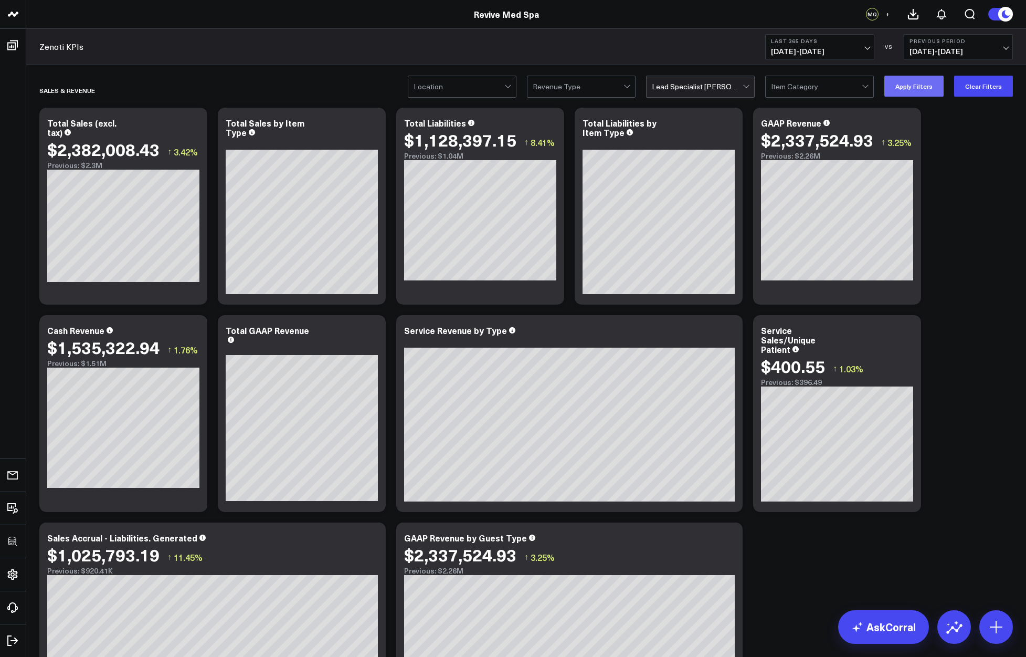
click at [908, 91] on button "Apply Filters" at bounding box center [913, 86] width 59 height 21
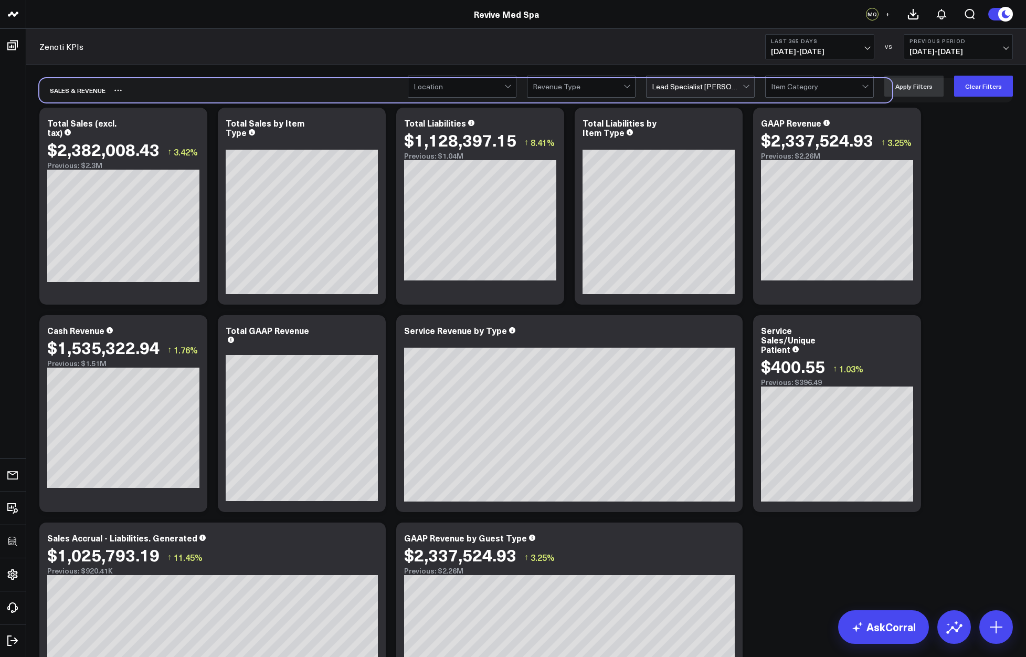
click at [983, 97] on div "SALES & REVENUE" at bounding box center [526, 90] width 974 height 24
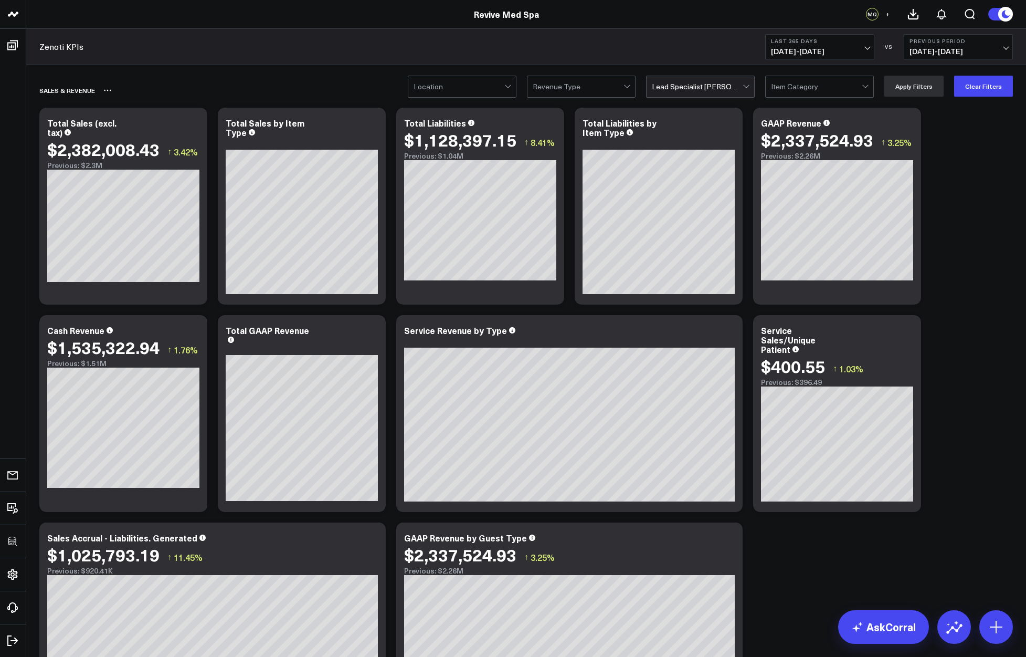
click at [577, 102] on div "SALES & REVENUE" at bounding box center [465, 90] width 853 height 24
click at [591, 93] on div at bounding box center [578, 86] width 91 height 21
click at [578, 131] on div "Esthi" at bounding box center [581, 130] width 108 height 21
click at [914, 83] on button "Apply Filters" at bounding box center [913, 86] width 59 height 21
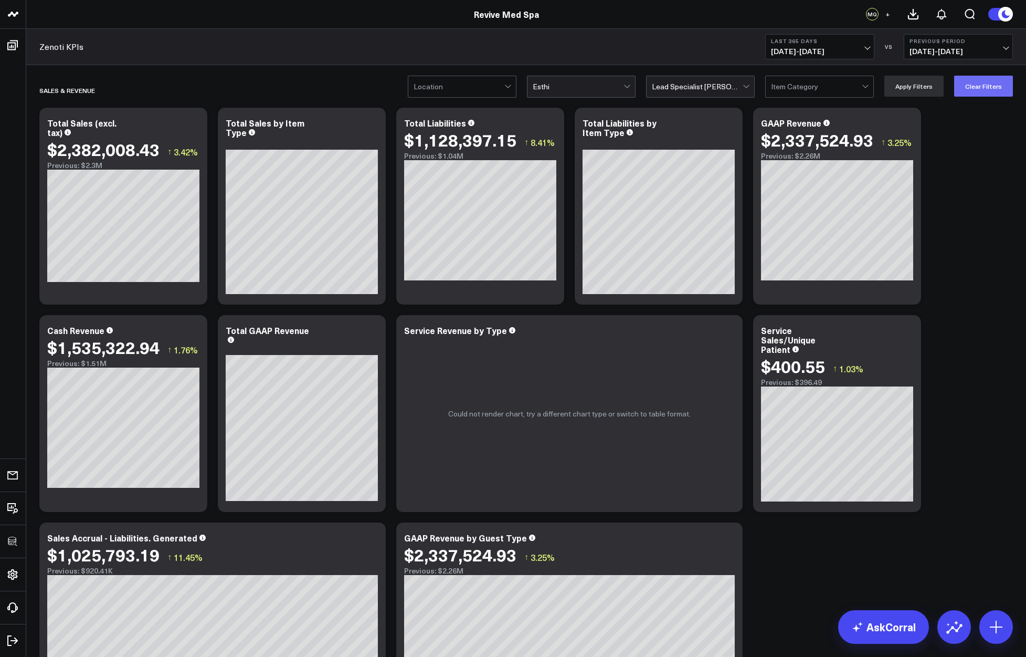
click at [983, 82] on button "Clear Filters" at bounding box center [983, 86] width 59 height 21
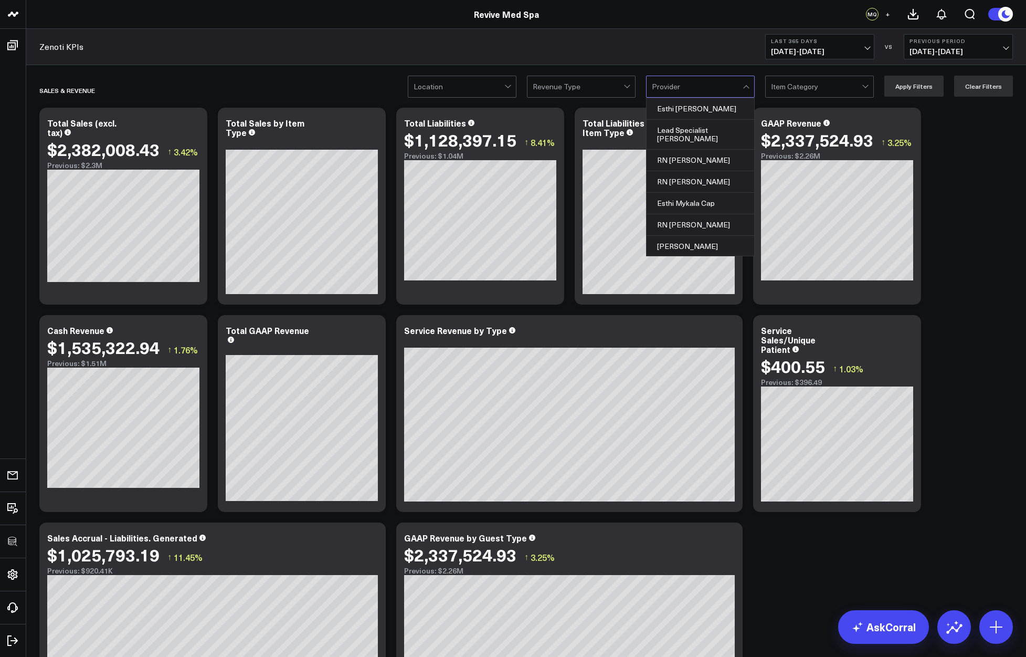
click at [665, 78] on div at bounding box center [697, 86] width 91 height 21
click at [672, 157] on div "RN Jenna Smiley" at bounding box center [701, 161] width 108 height 22
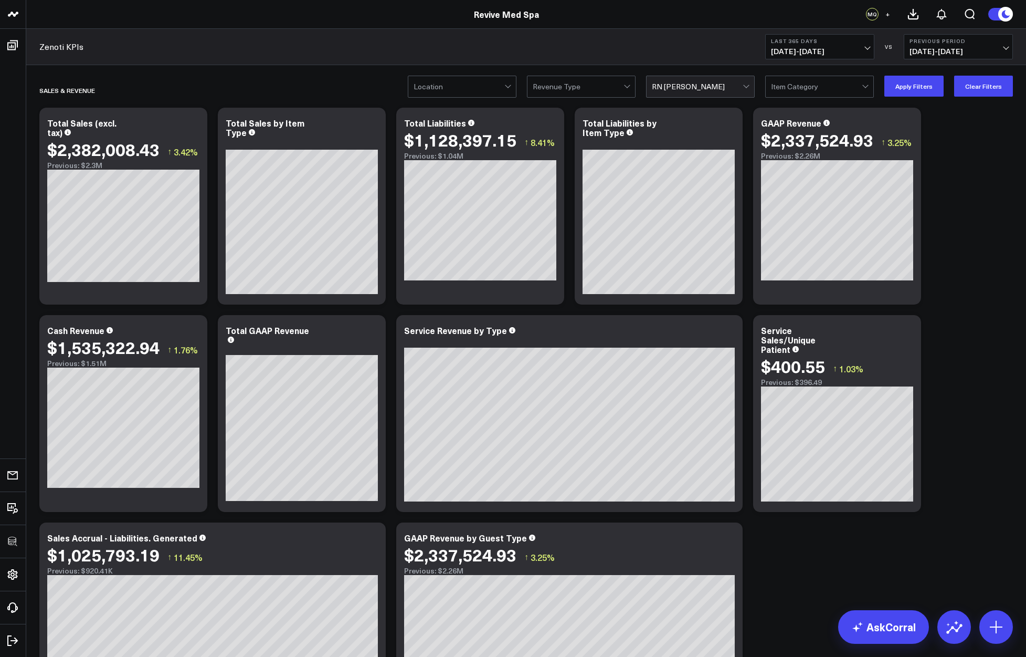
click at [657, 28] on header "100525 Test 100625-2 3725 Test 829 Studios Accenture Acme Industrial Activant C…" at bounding box center [513, 14] width 1026 height 29
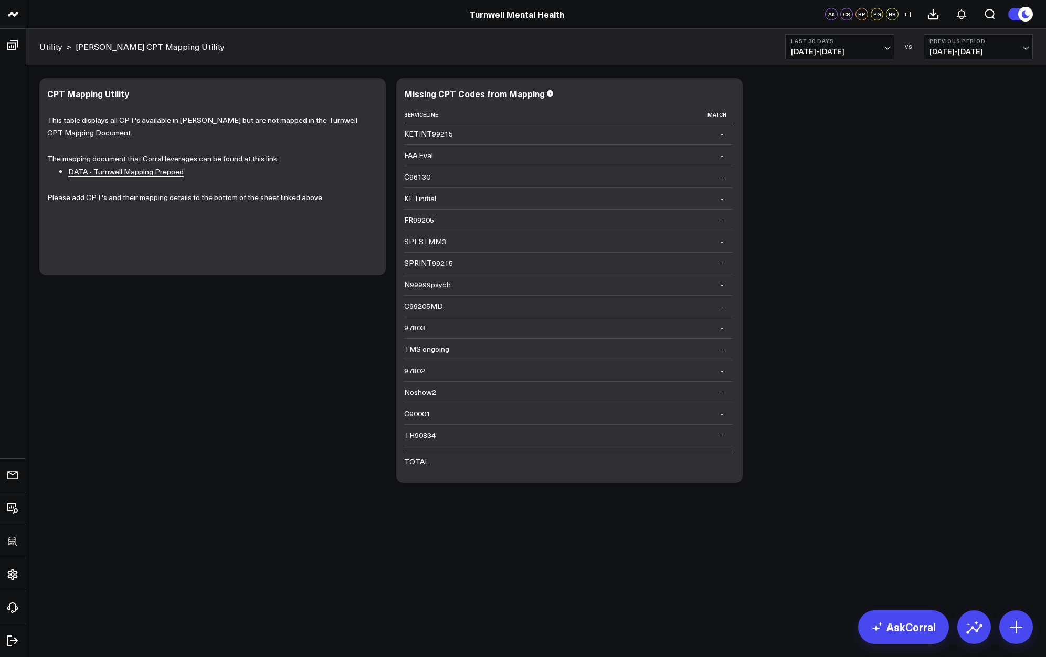
click at [817, 306] on div "Modify via AI Copy link to widget Ask support Remove Create linked copy Executi…" at bounding box center [536, 280] width 1004 height 415
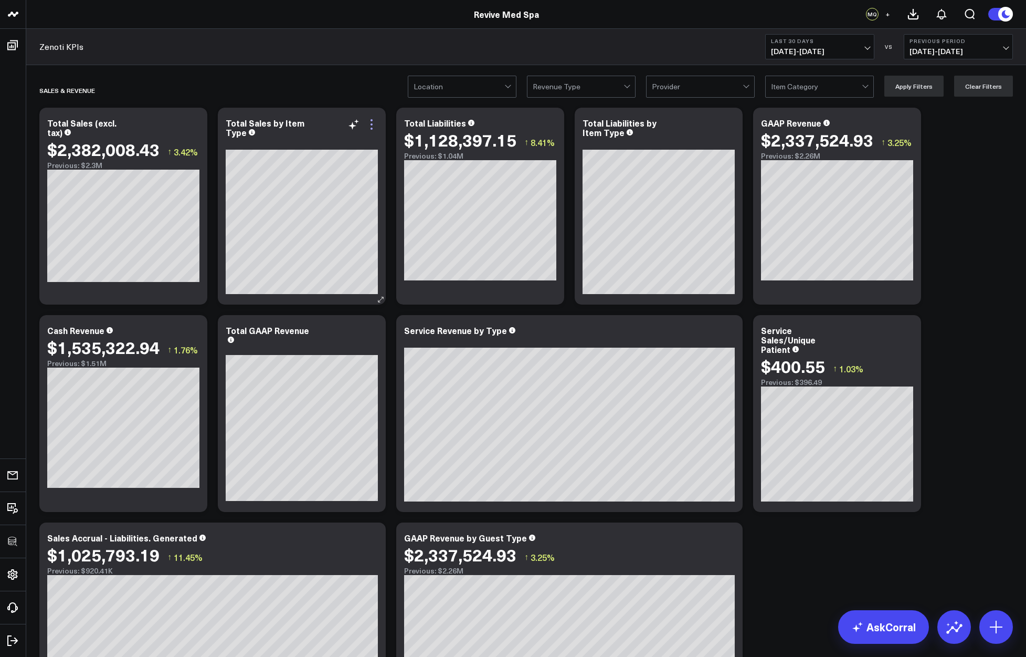
click at [374, 125] on icon at bounding box center [371, 124] width 13 height 13
click at [890, 9] on button "+" at bounding box center [887, 14] width 13 height 13
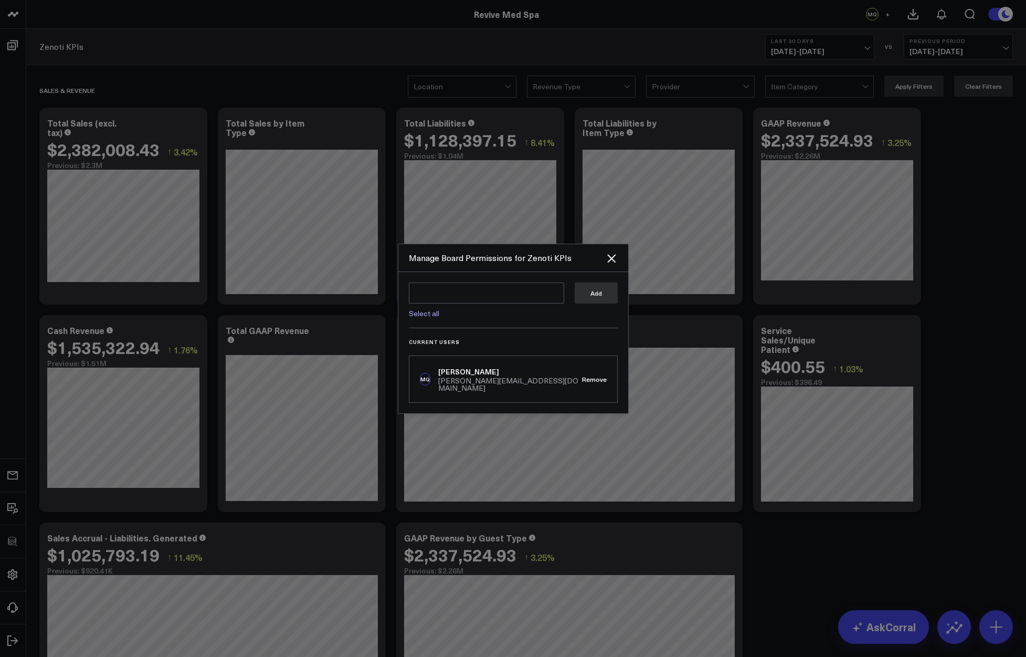
click at [421, 318] on link "Select all" at bounding box center [424, 313] width 30 height 10
type textarea "@Corral Support @[PERSON_NAME] @[PERSON_NAME] Speaker @Matt Speaker @[PERSON_NA…"
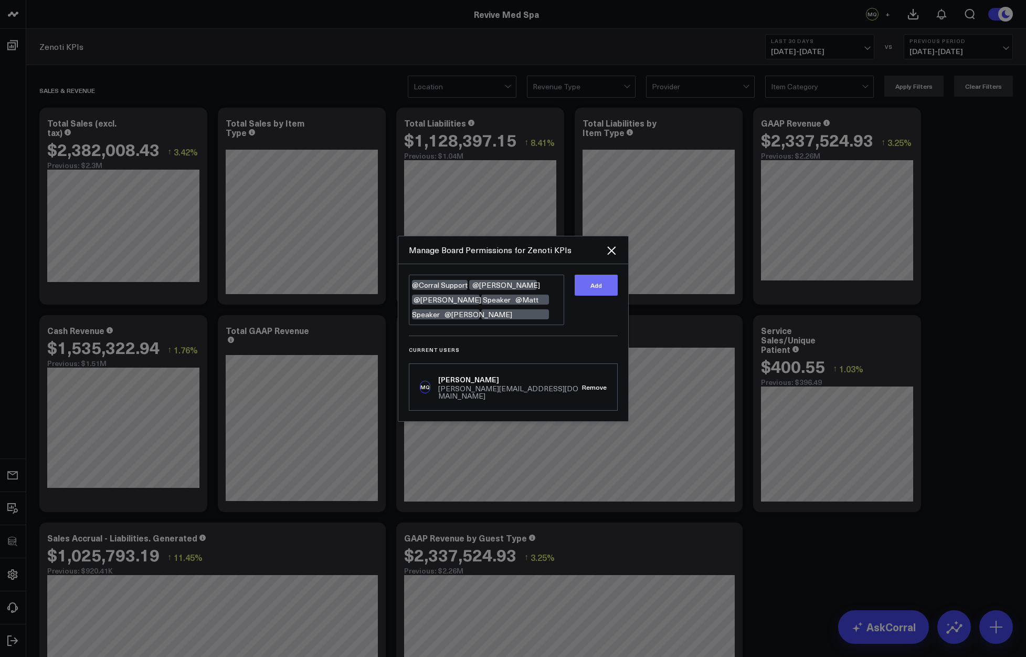
click at [599, 288] on button "Add" at bounding box center [596, 284] width 43 height 21
